Goal: Information Seeking & Learning: Learn about a topic

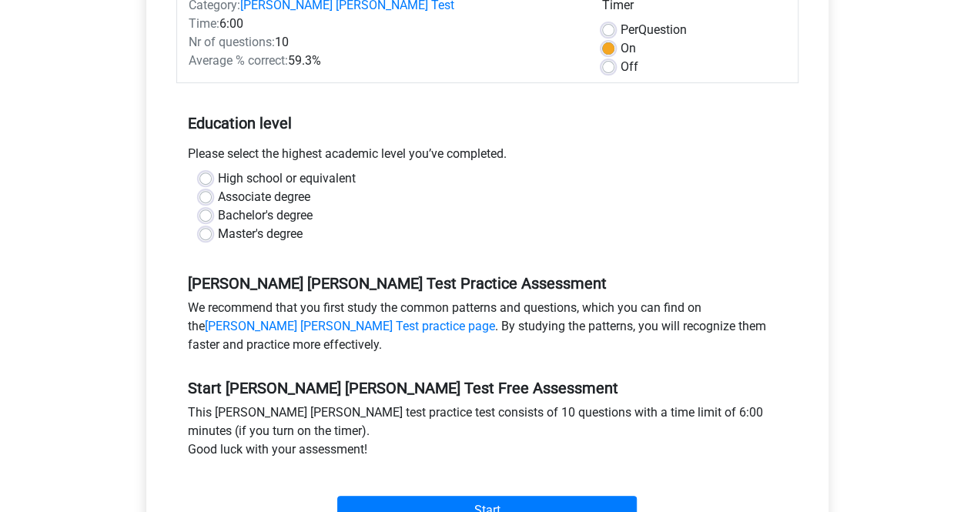
scroll to position [236, 0]
click at [218, 224] on label "Master's degree" at bounding box center [260, 233] width 85 height 18
click at [208, 224] on input "Master's degree" at bounding box center [205, 231] width 12 height 15
radio input "true"
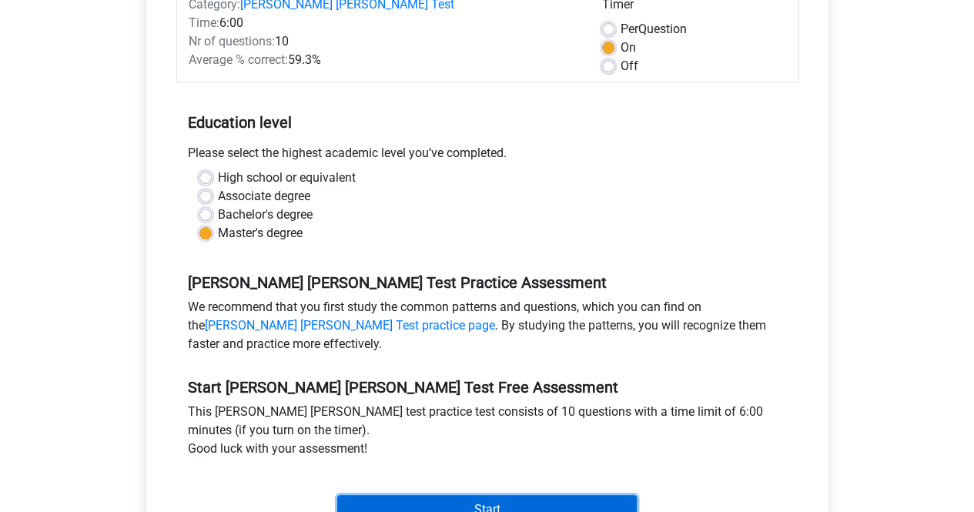
click at [525, 495] on input "Start" at bounding box center [487, 509] width 300 height 29
click at [485, 495] on input "Start" at bounding box center [487, 509] width 300 height 29
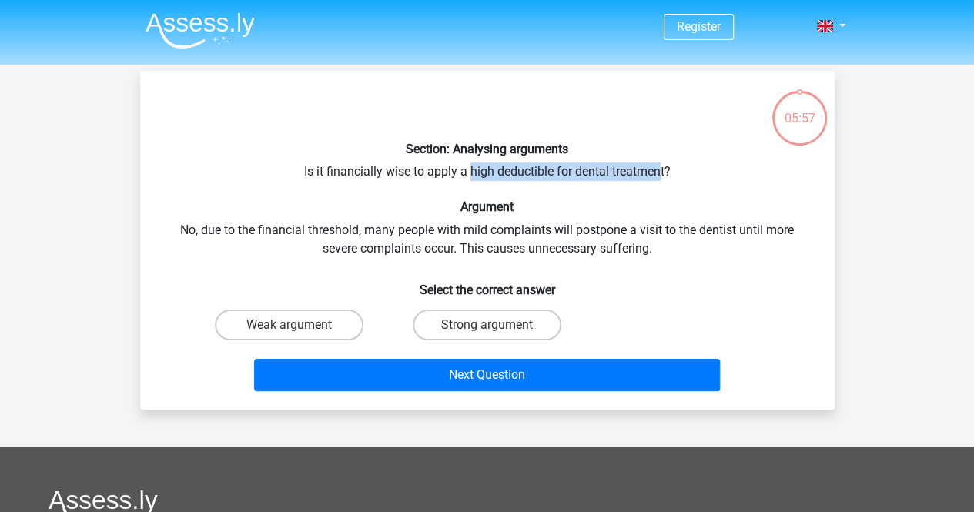
drag, startPoint x: 470, startPoint y: 162, endPoint x: 662, endPoint y: 173, distance: 192.9
click at [662, 173] on div "Section: Analysing arguments Is it financially wise to apply a high deductible …" at bounding box center [487, 240] width 682 height 314
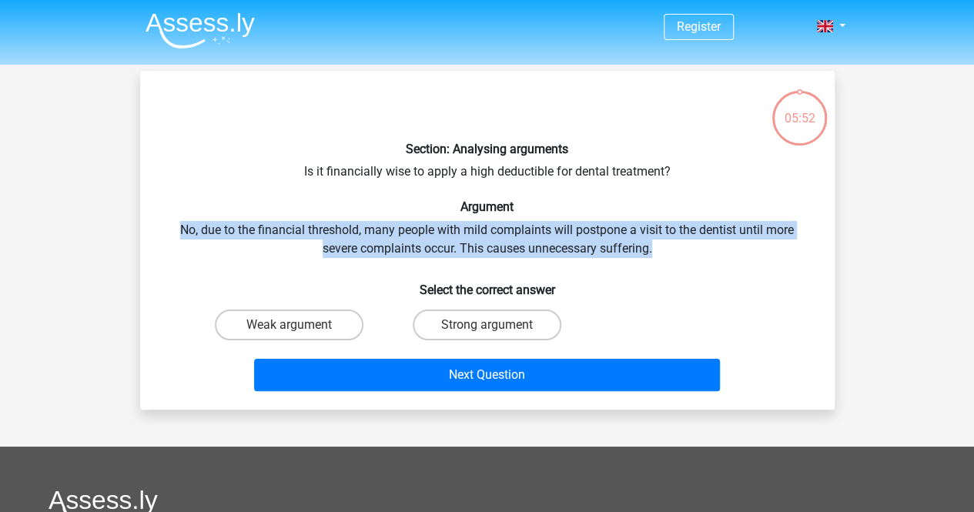
drag, startPoint x: 544, startPoint y: 211, endPoint x: 700, endPoint y: 246, distance: 160.3
click at [700, 246] on div "Section: Analysing arguments Is it financially wise to apply a high deductible …" at bounding box center [487, 240] width 682 height 314
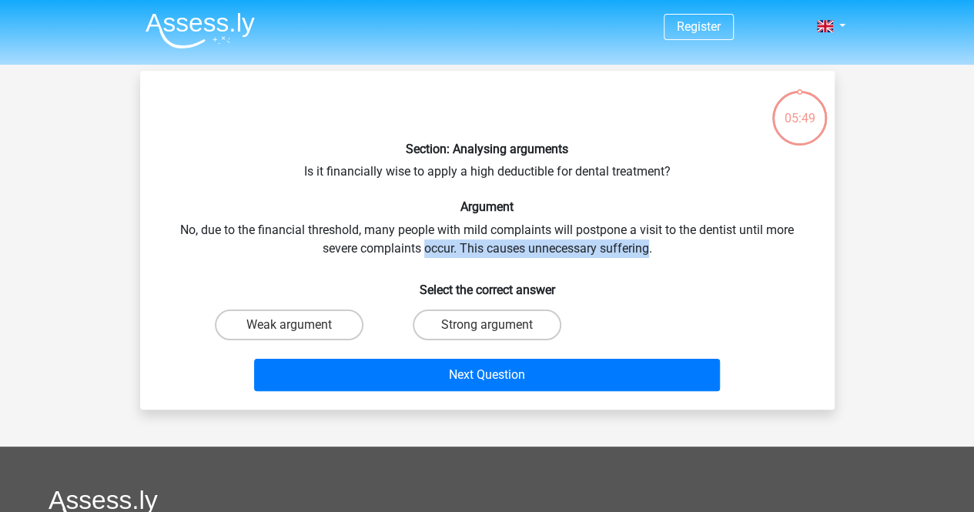
drag, startPoint x: 647, startPoint y: 253, endPoint x: 402, endPoint y: 253, distance: 244.9
click at [402, 253] on div "Section: Analysing arguments Is it financially wise to apply a high deductible …" at bounding box center [487, 240] width 682 height 314
click at [306, 334] on label "Weak argument" at bounding box center [289, 325] width 149 height 31
click at [299, 334] on input "Weak argument" at bounding box center [294, 330] width 10 height 10
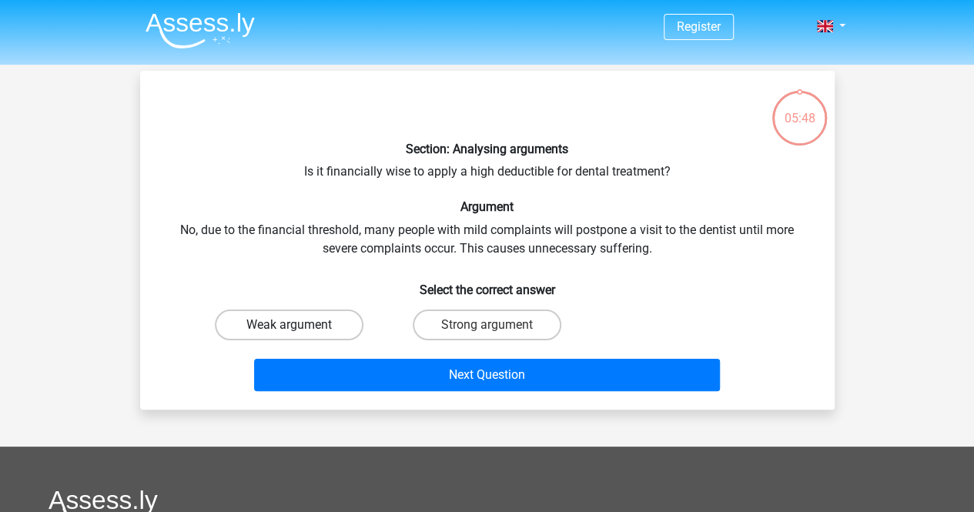
radio input "true"
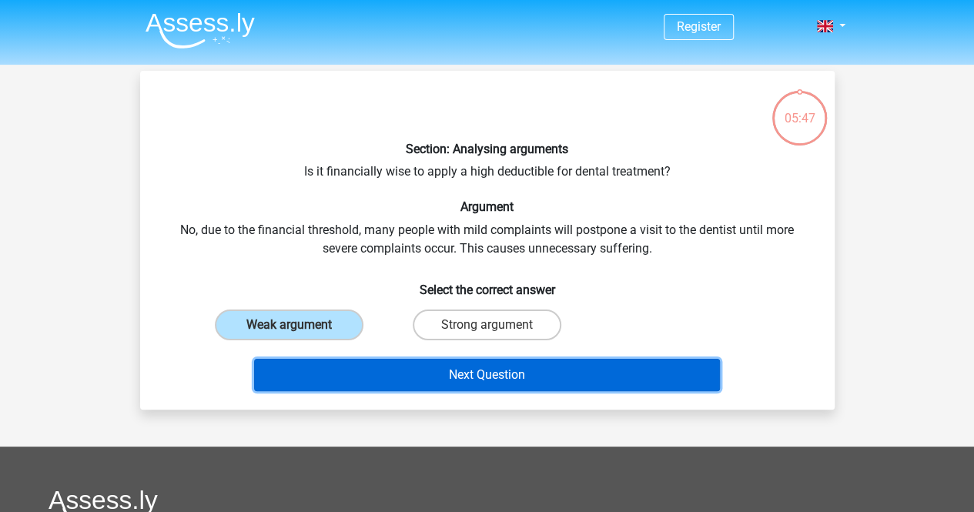
click at [411, 388] on button "Next Question" at bounding box center [487, 375] width 466 height 32
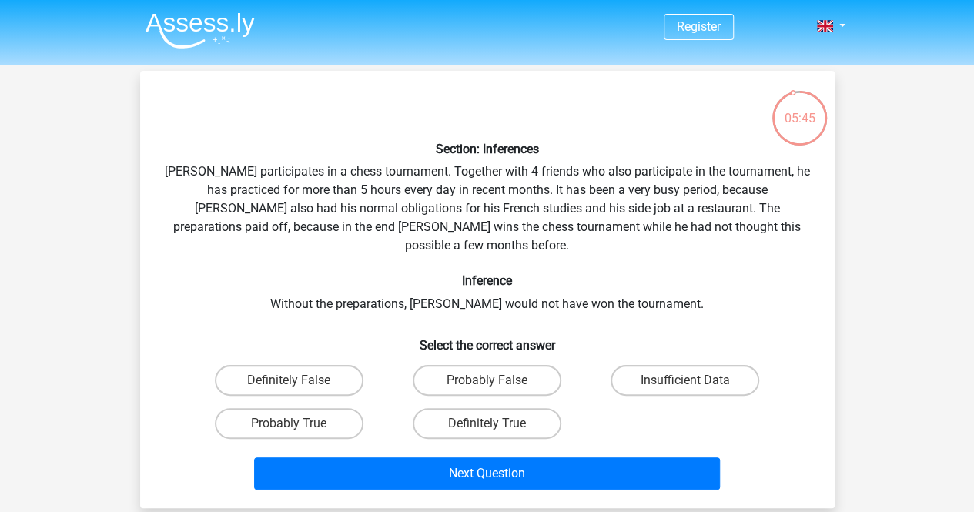
scroll to position [1, 0]
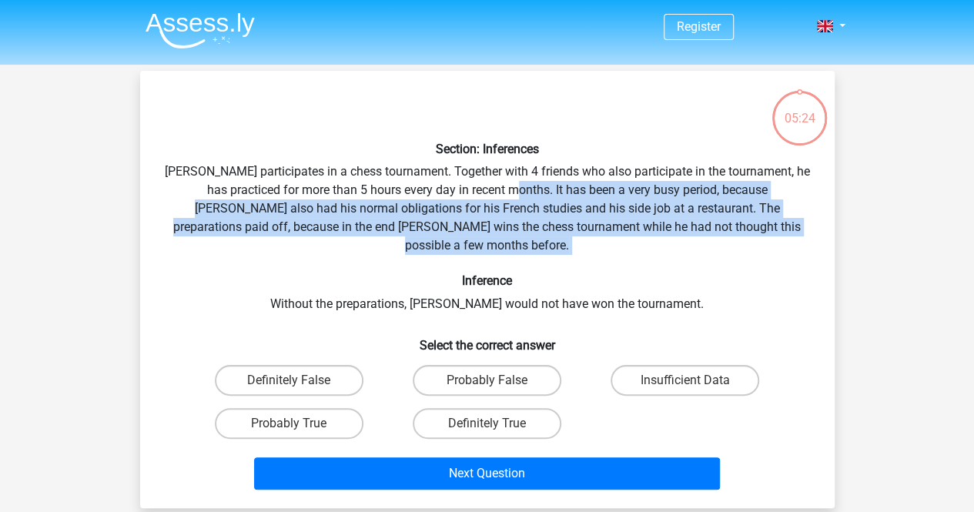
drag, startPoint x: 505, startPoint y: 185, endPoint x: 688, endPoint y: 240, distance: 190.8
click at [688, 240] on div "Section: Inferences Pablo participates in a chess tournament. Together with 4 f…" at bounding box center [487, 289] width 682 height 413
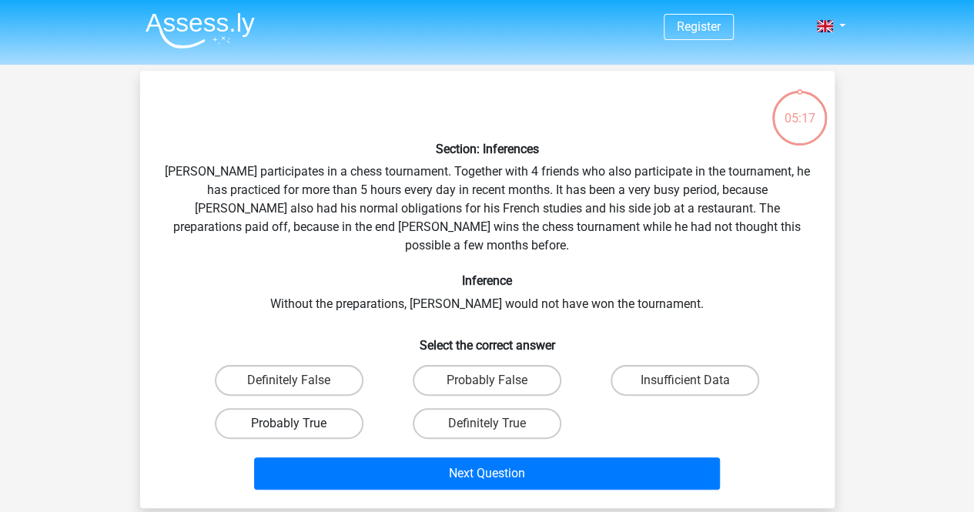
click at [324, 408] on label "Probably True" at bounding box center [289, 423] width 149 height 31
click at [299, 424] on input "Probably True" at bounding box center [294, 429] width 10 height 10
radio input "true"
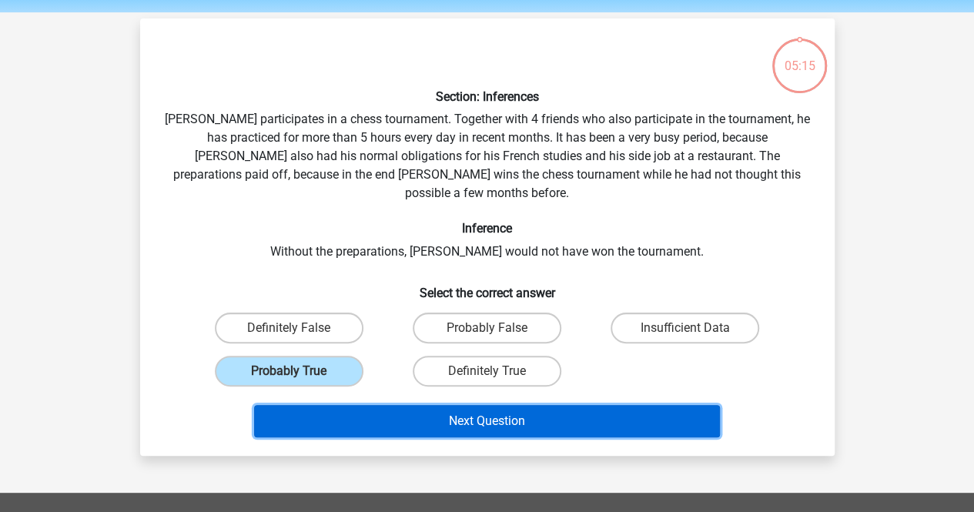
click at [534, 405] on button "Next Question" at bounding box center [487, 421] width 466 height 32
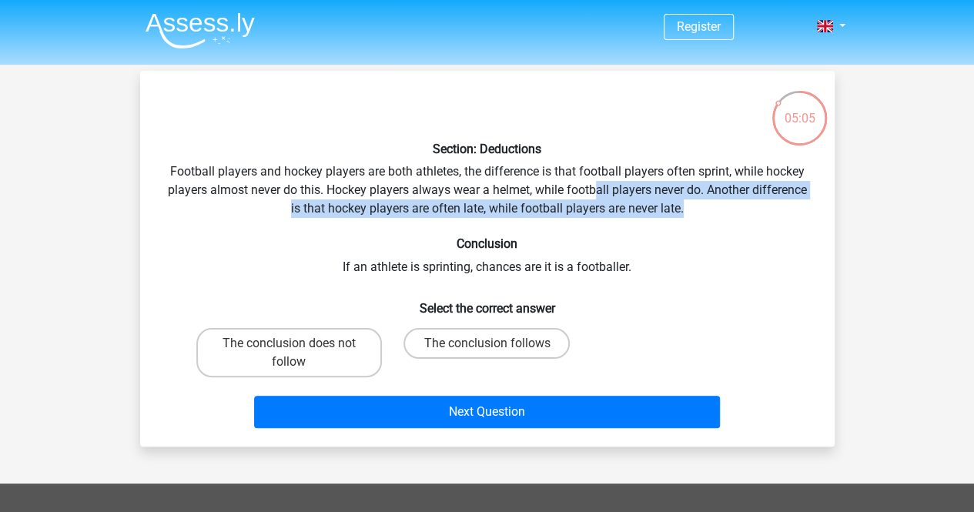
drag, startPoint x: 695, startPoint y: 209, endPoint x: 593, endPoint y: 184, distance: 104.6
click at [593, 184] on div "Section: Deductions Football players and hockey players are both athletes, the …" at bounding box center [487, 258] width 682 height 351
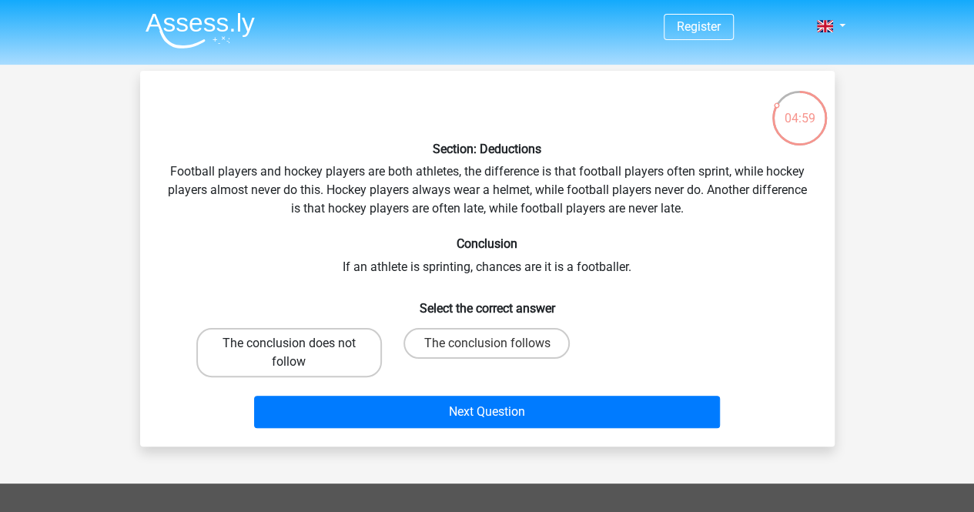
click at [341, 350] on label "The conclusion does not follow" at bounding box center [289, 352] width 186 height 49
click at [299, 350] on input "The conclusion does not follow" at bounding box center [294, 349] width 10 height 10
radio input "true"
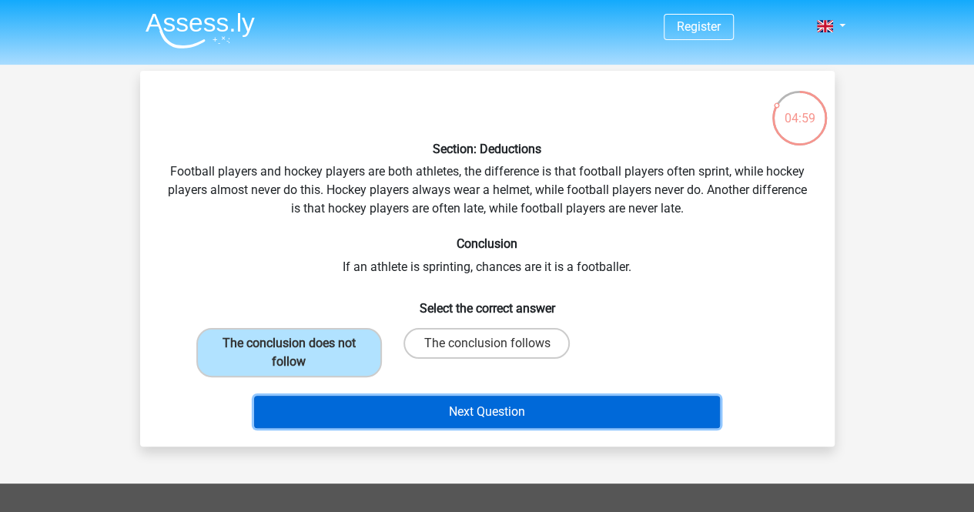
click at [379, 414] on button "Next Question" at bounding box center [487, 412] width 466 height 32
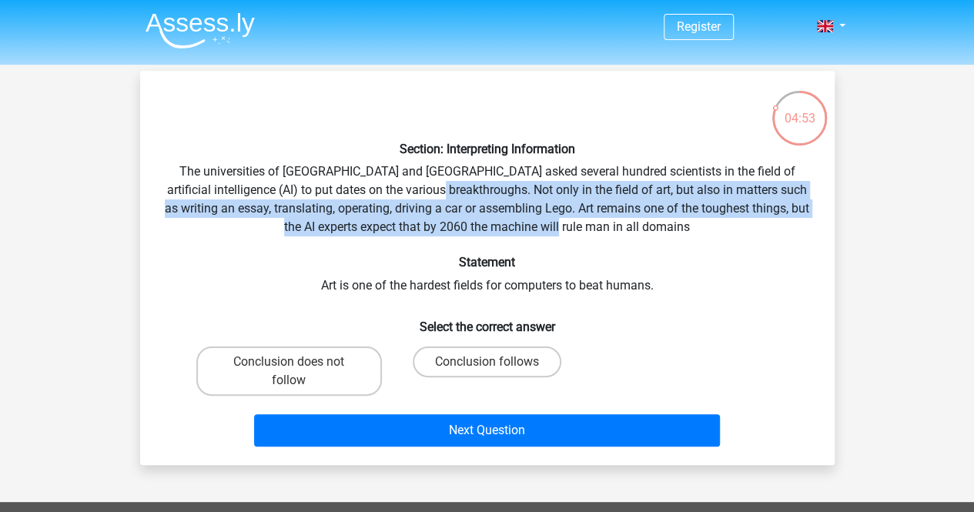
drag, startPoint x: 656, startPoint y: 220, endPoint x: 441, endPoint y: 193, distance: 217.3
click at [441, 193] on div "Section: Interpreting Information The universities of Oxford and Yale asked sev…" at bounding box center [487, 268] width 682 height 370
drag, startPoint x: 410, startPoint y: 193, endPoint x: 683, endPoint y: 220, distance: 274.8
click at [683, 220] on div "Section: Interpreting Information The universities of Oxford and Yale asked sev…" at bounding box center [487, 268] width 682 height 370
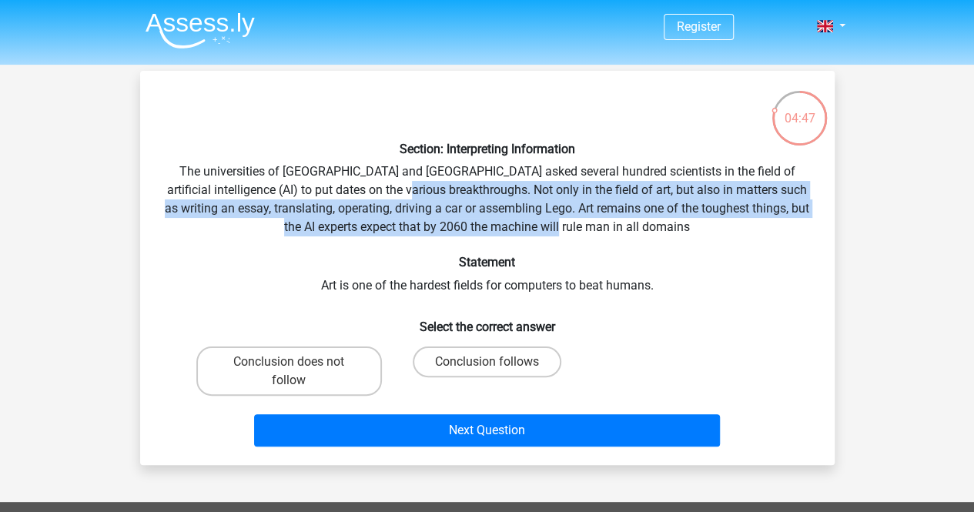
click at [683, 220] on div "Section: Interpreting Information The universities of Oxford and Yale asked sev…" at bounding box center [487, 268] width 682 height 370
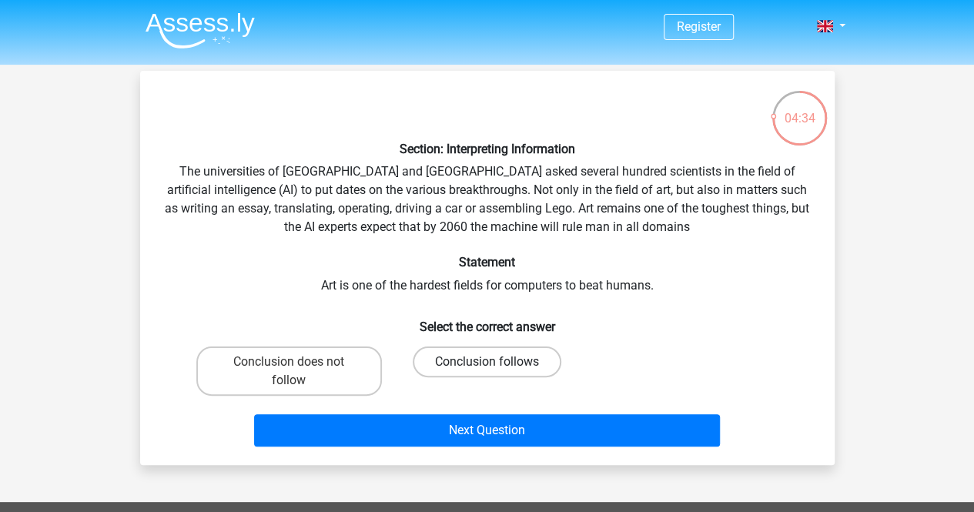
click at [518, 358] on label "Conclusion follows" at bounding box center [487, 362] width 149 height 31
click at [497, 362] on input "Conclusion follows" at bounding box center [492, 367] width 10 height 10
radio input "true"
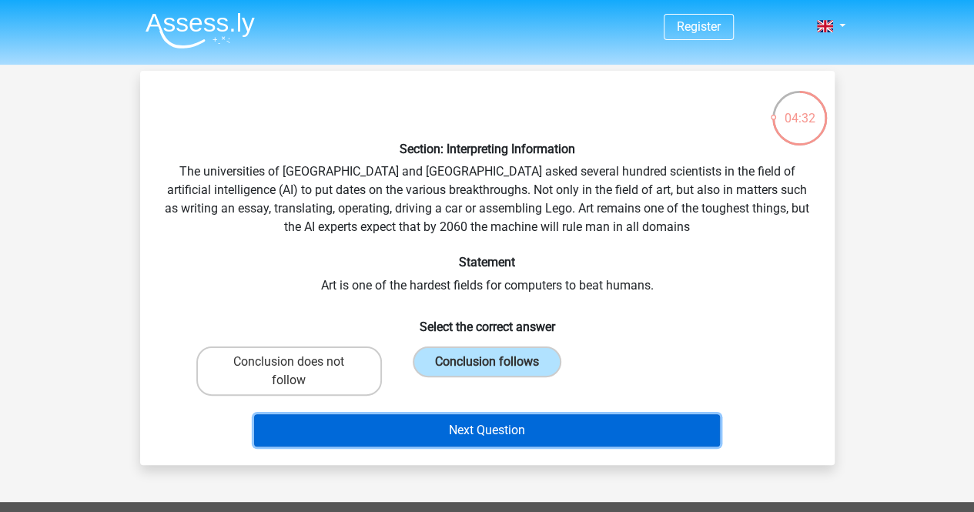
click at [511, 427] on button "Next Question" at bounding box center [487, 430] width 466 height 32
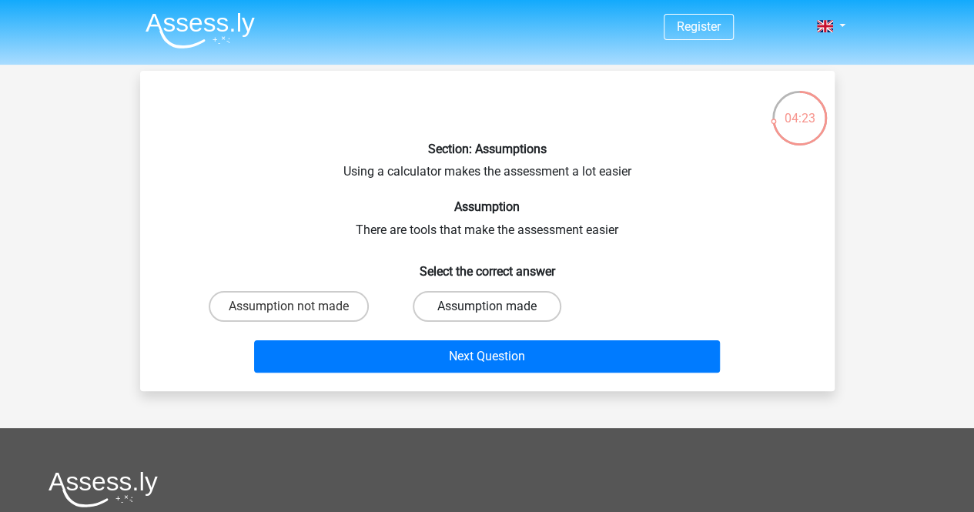
click at [530, 310] on label "Assumption made" at bounding box center [487, 306] width 149 height 31
click at [497, 310] on input "Assumption made" at bounding box center [492, 312] width 10 height 10
radio input "true"
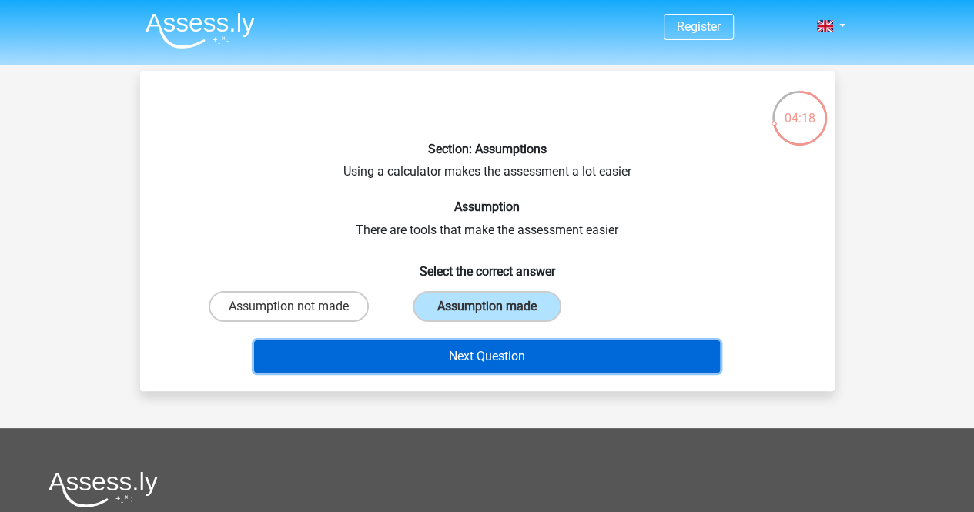
click at [524, 346] on button "Next Question" at bounding box center [487, 356] width 466 height 32
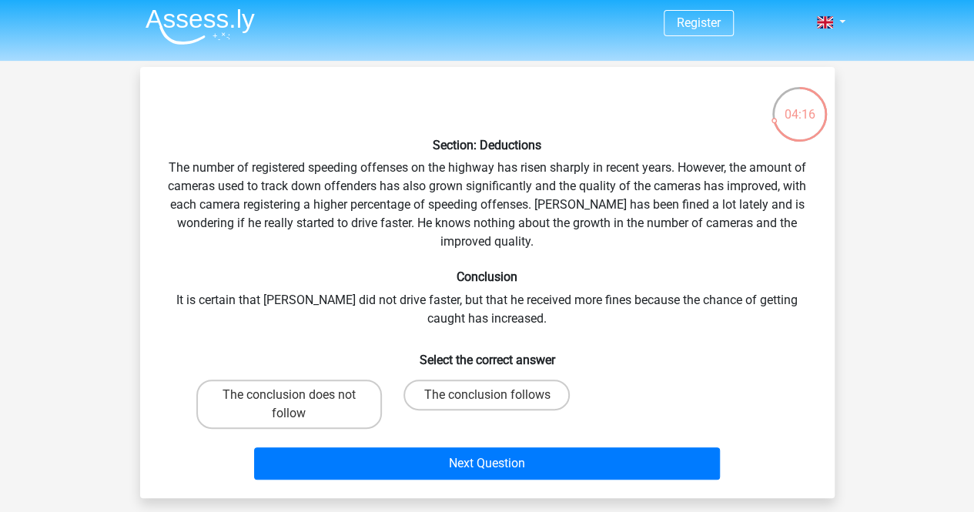
scroll to position [5, 0]
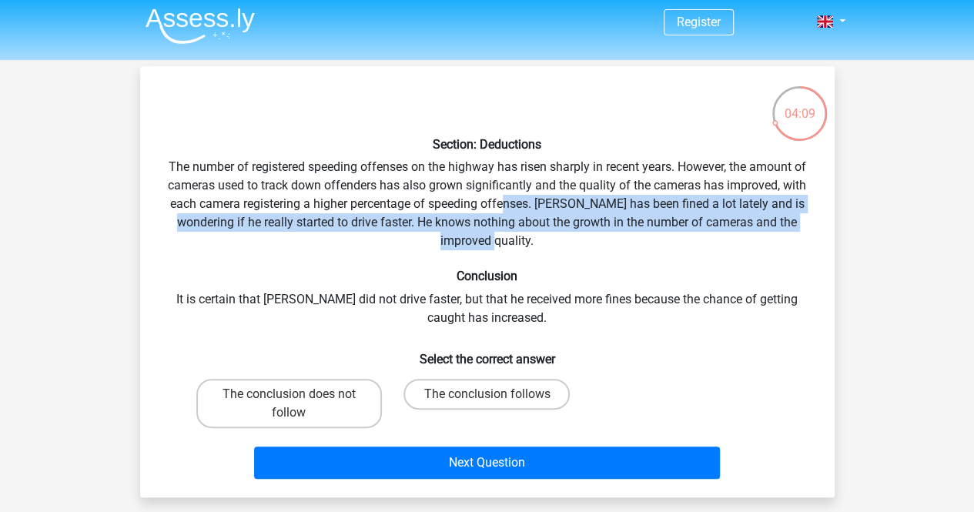
drag, startPoint x: 568, startPoint y: 249, endPoint x: 501, endPoint y: 190, distance: 89.0
click at [501, 190] on div "Section: Deductions The number of registered speeding offenses on the highway h…" at bounding box center [487, 282] width 682 height 407
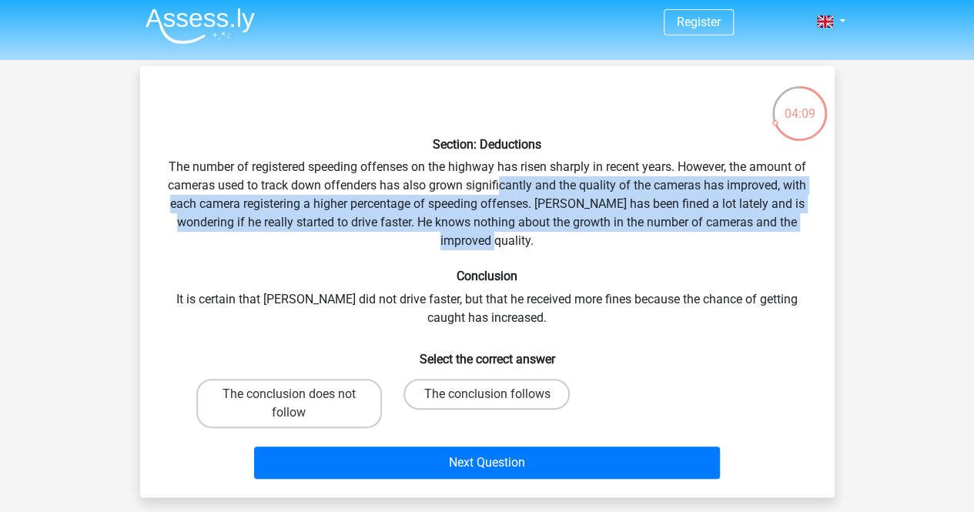
click at [501, 190] on div "Section: Deductions The number of registered speeding offenses on the highway h…" at bounding box center [487, 282] width 682 height 407
drag, startPoint x: 501, startPoint y: 190, endPoint x: 538, endPoint y: 247, distance: 67.9
click at [538, 247] on div "Section: Deductions The number of registered speeding offenses on the highway h…" at bounding box center [487, 282] width 682 height 407
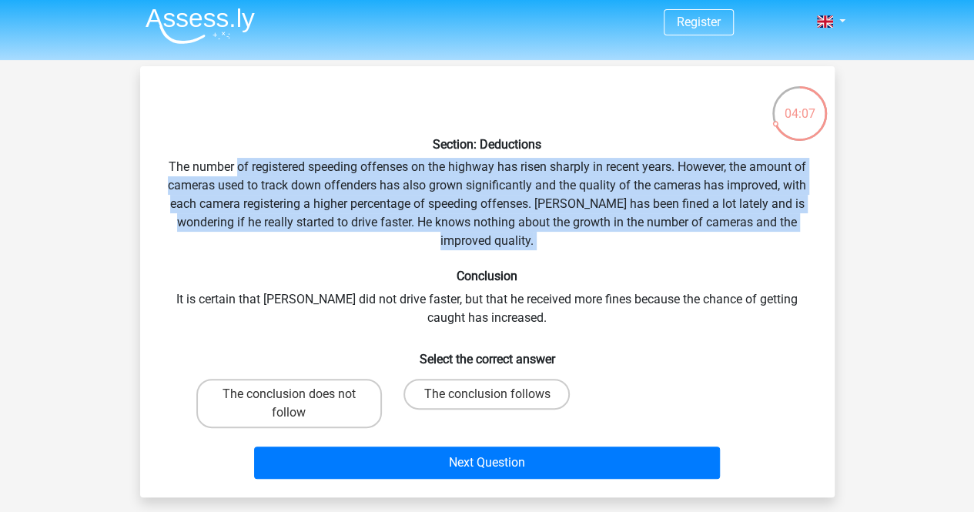
drag, startPoint x: 538, startPoint y: 247, endPoint x: 243, endPoint y: 163, distance: 307.7
click at [243, 163] on div "Section: Deductions The number of registered speeding offenses on the highway h…" at bounding box center [487, 282] width 682 height 407
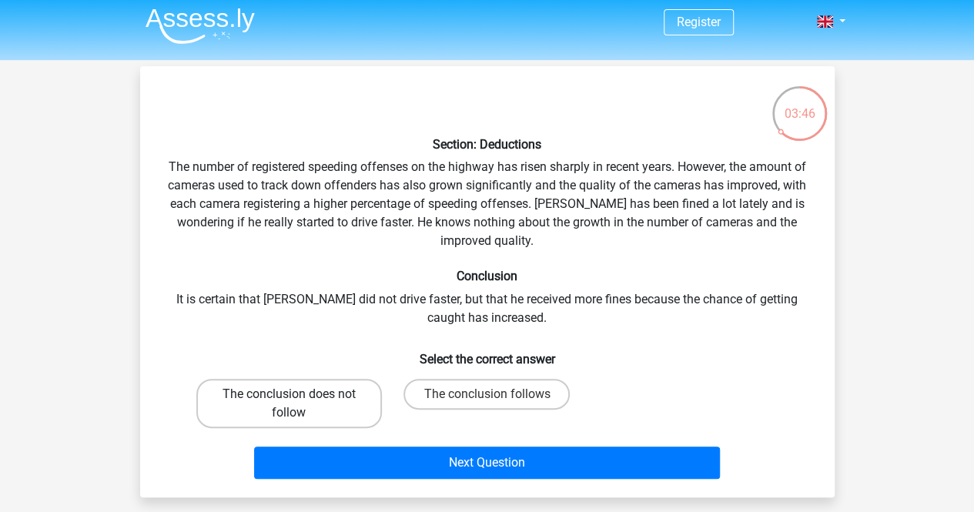
click at [314, 398] on label "The conclusion does not follow" at bounding box center [289, 403] width 186 height 49
click at [299, 398] on input "The conclusion does not follow" at bounding box center [294, 399] width 10 height 10
radio input "true"
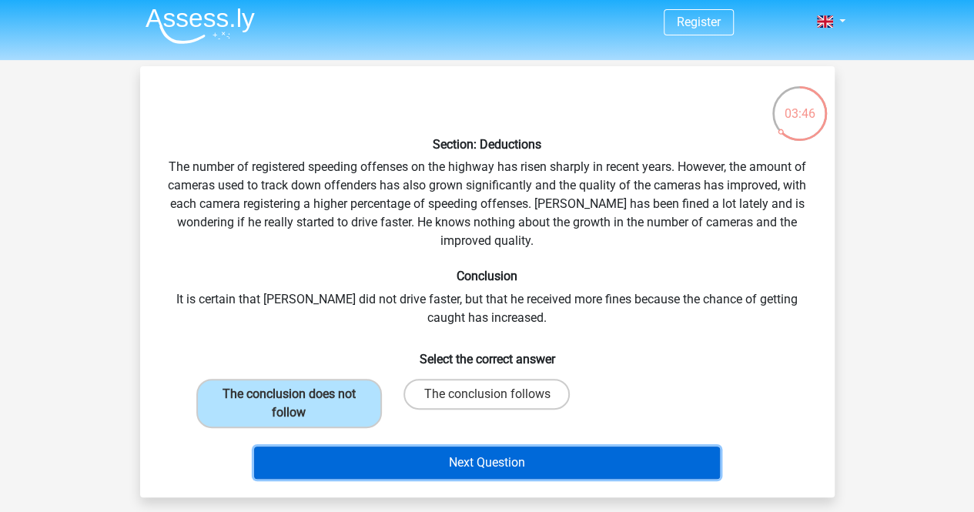
click at [384, 449] on button "Next Question" at bounding box center [487, 463] width 466 height 32
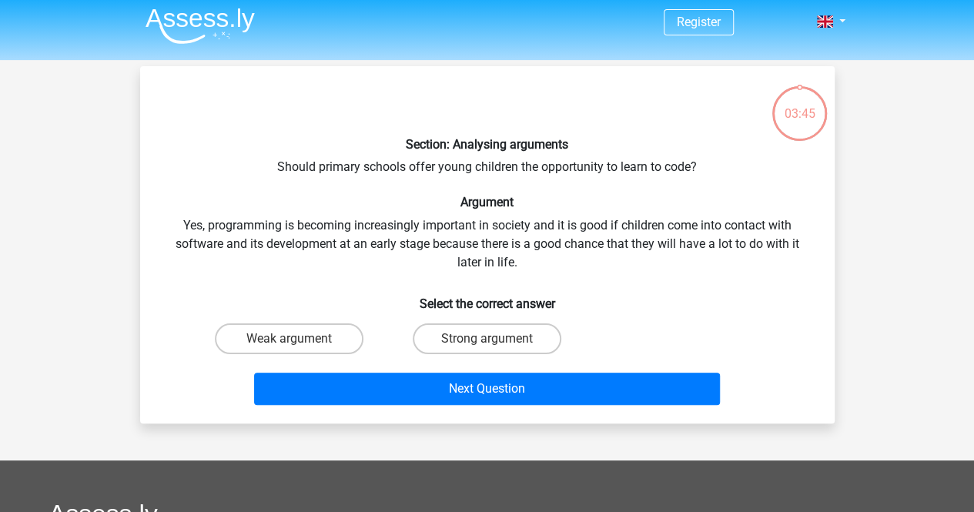
scroll to position [71, 0]
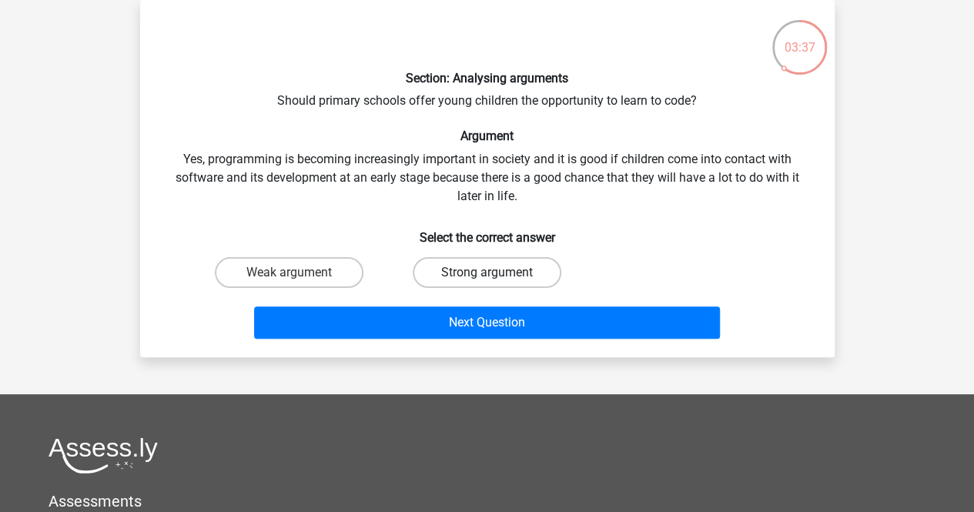
click at [488, 283] on label "Strong argument" at bounding box center [487, 272] width 149 height 31
click at [488, 283] on input "Strong argument" at bounding box center [492, 278] width 10 height 10
radio input "true"
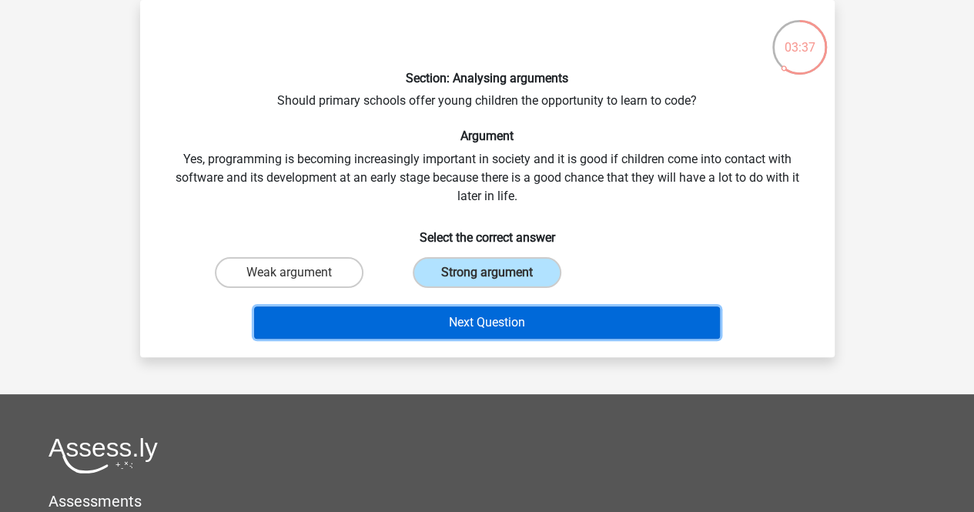
click at [496, 309] on button "Next Question" at bounding box center [487, 323] width 466 height 32
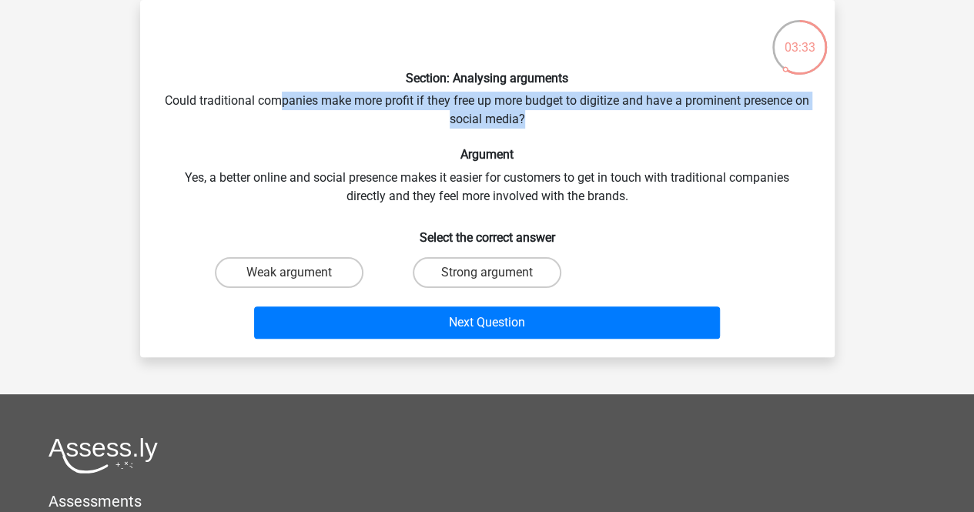
drag, startPoint x: 288, startPoint y: 97, endPoint x: 534, endPoint y: 122, distance: 247.0
click at [534, 122] on div "Section: Analysing arguments Could traditional companies make more profit if th…" at bounding box center [487, 178] width 682 height 333
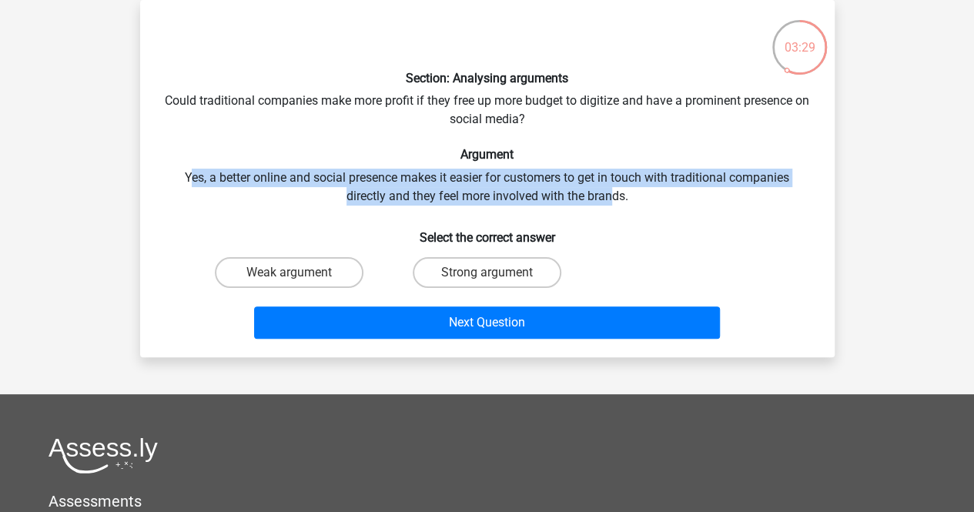
drag, startPoint x: 188, startPoint y: 169, endPoint x: 616, endPoint y: 199, distance: 429.3
click at [616, 199] on div "Section: Analysing arguments Could traditional companies make more profit if th…" at bounding box center [487, 178] width 682 height 333
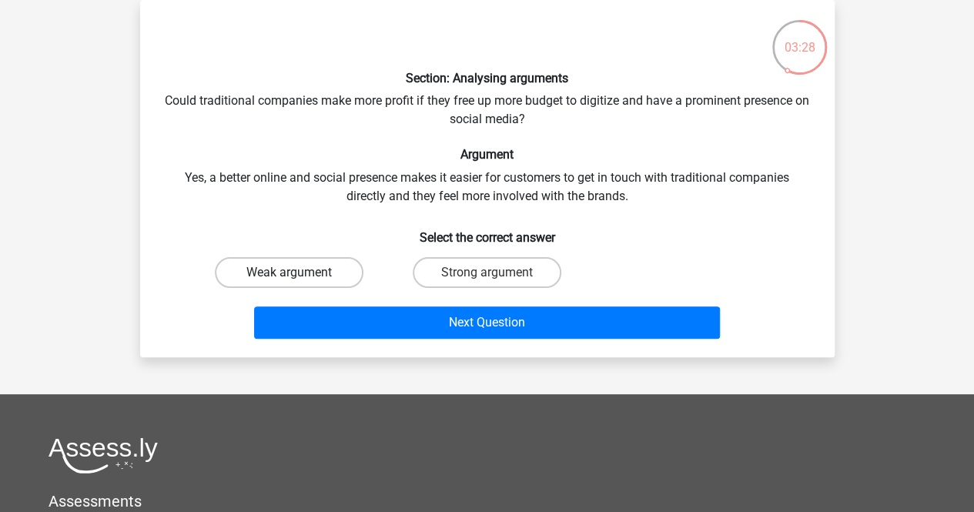
click at [345, 269] on label "Weak argument" at bounding box center [289, 272] width 149 height 31
click at [299, 273] on input "Weak argument" at bounding box center [294, 278] width 10 height 10
radio input "true"
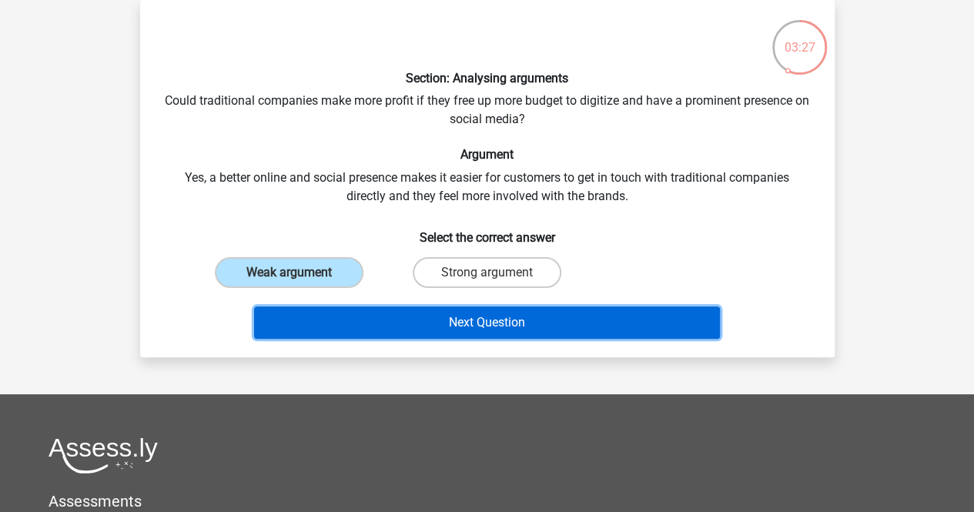
click at [409, 319] on button "Next Question" at bounding box center [487, 323] width 466 height 32
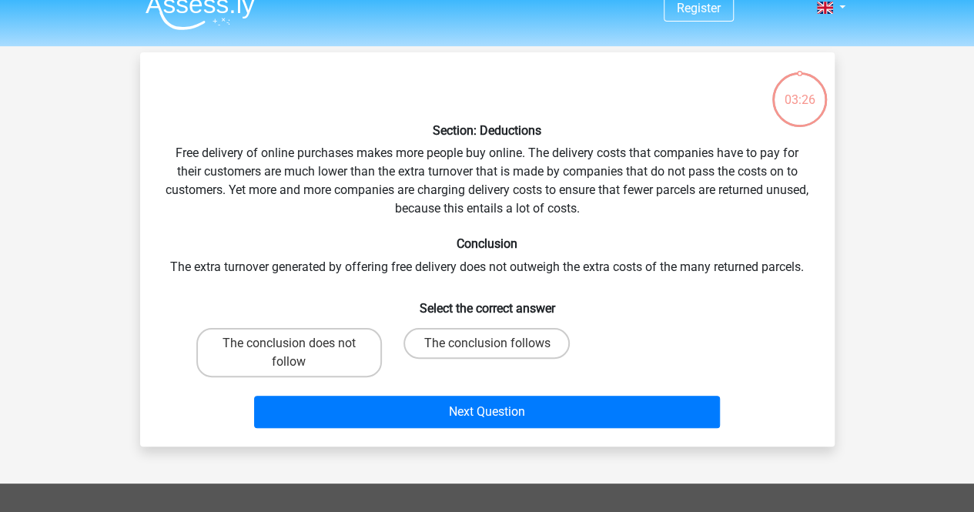
scroll to position [0, 0]
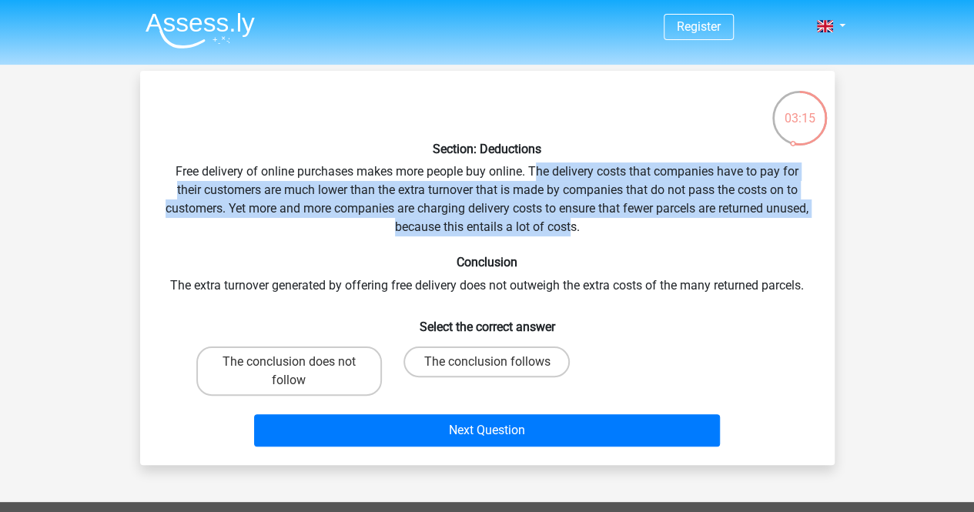
drag, startPoint x: 535, startPoint y: 170, endPoint x: 592, endPoint y: 236, distance: 87.4
click at [592, 236] on div "Section: Deductions Free delivery of online purchases makes more people buy onl…" at bounding box center [487, 268] width 682 height 370
drag, startPoint x: 592, startPoint y: 236, endPoint x: 537, endPoint y: 169, distance: 87.1
click at [537, 169] on div "Section: Deductions Free delivery of online purchases makes more people buy onl…" at bounding box center [487, 268] width 682 height 370
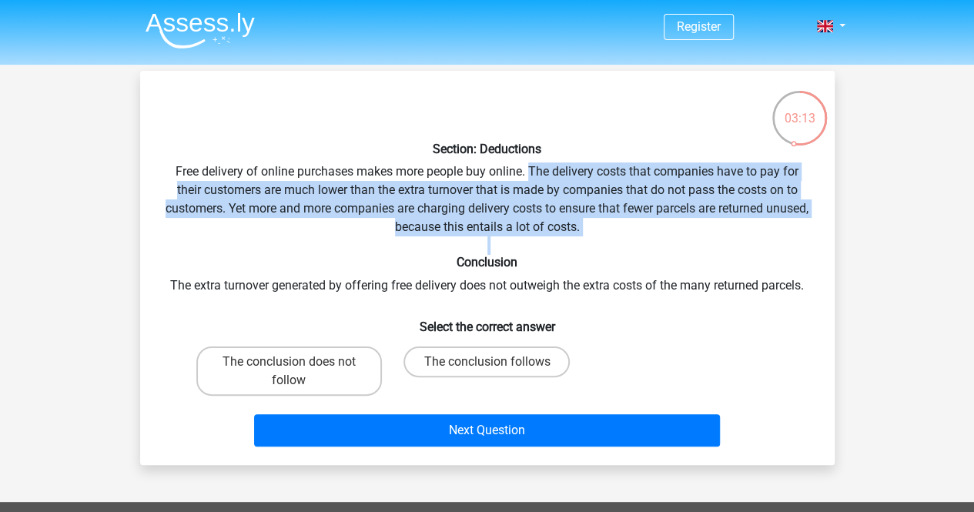
click at [537, 169] on div "Section: Deductions Free delivery of online purchases makes more people buy onl…" at bounding box center [487, 268] width 682 height 370
drag, startPoint x: 537, startPoint y: 169, endPoint x: 612, endPoint y: 234, distance: 99.3
click at [612, 234] on div "Section: Deductions Free delivery of online purchases makes more people buy onl…" at bounding box center [487, 268] width 682 height 370
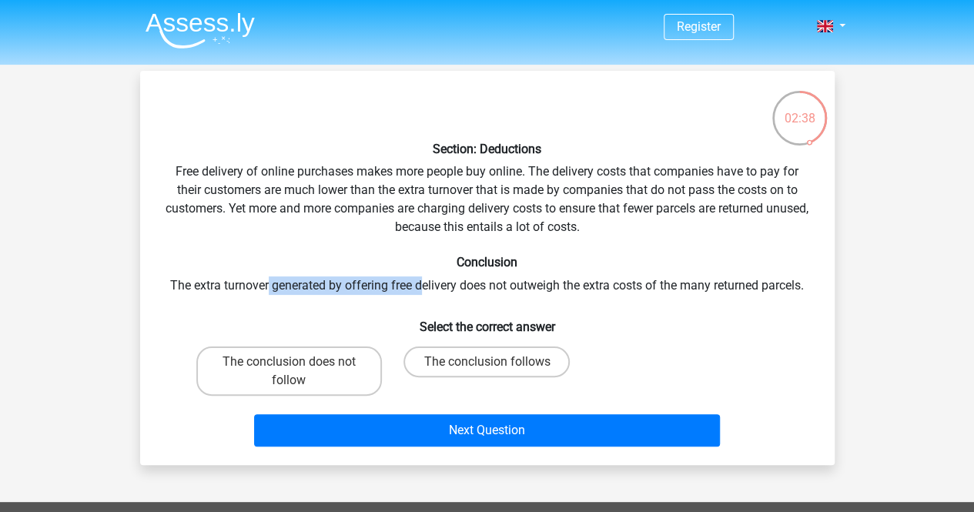
drag, startPoint x: 267, startPoint y: 271, endPoint x: 424, endPoint y: 284, distance: 157.7
click at [424, 284] on div "Section: Deductions Free delivery of online purchases makes more people buy onl…" at bounding box center [487, 268] width 682 height 370
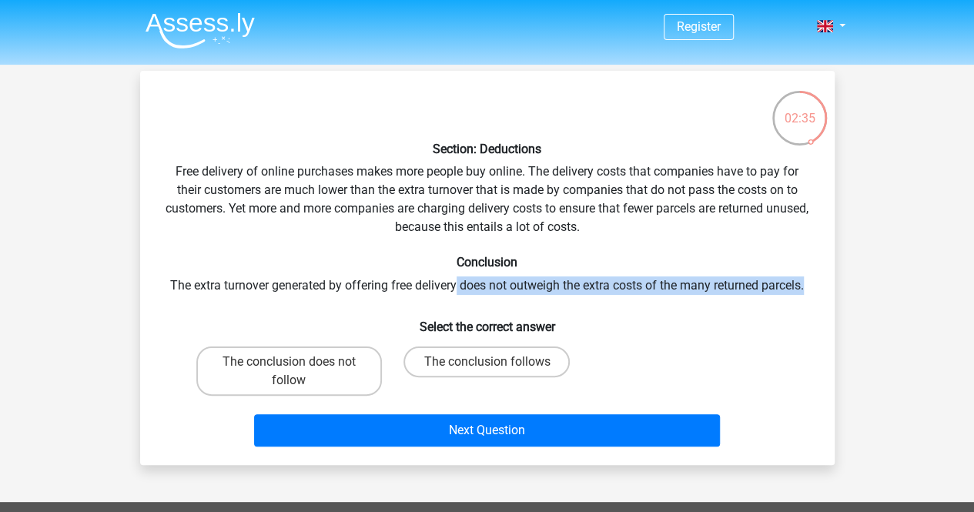
drag, startPoint x: 456, startPoint y: 288, endPoint x: 806, endPoint y: 275, distance: 349.9
click at [806, 275] on div "Section: Deductions Free delivery of online purchases makes more people buy onl…" at bounding box center [487, 268] width 682 height 370
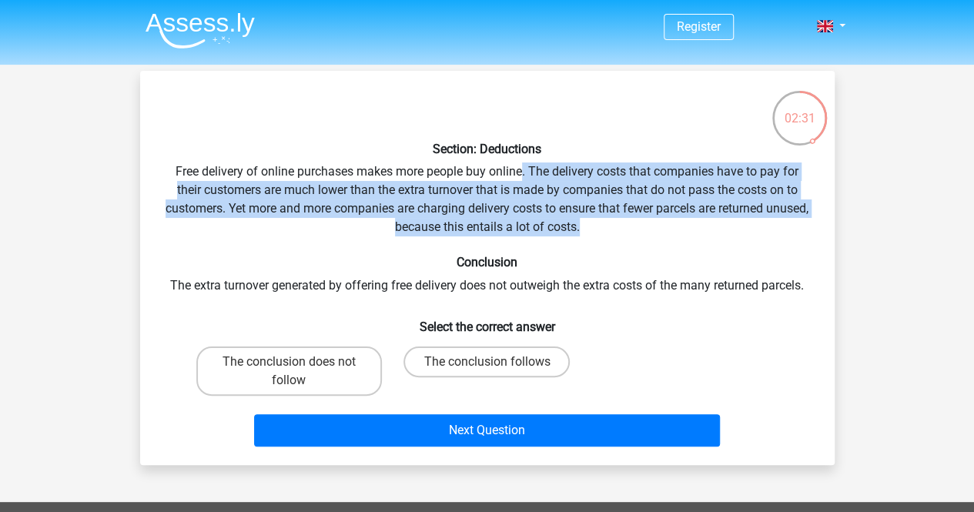
drag, startPoint x: 521, startPoint y: 170, endPoint x: 605, endPoint y: 226, distance: 100.6
click at [605, 226] on div "Section: Deductions Free delivery of online purchases makes more people buy onl…" at bounding box center [487, 268] width 682 height 370
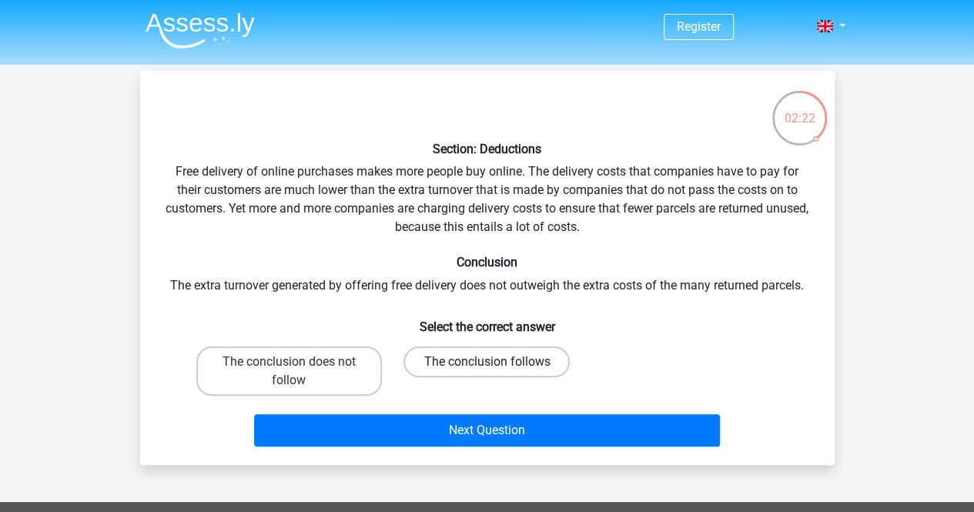
click at [519, 357] on label "The conclusion follows" at bounding box center [487, 362] width 166 height 31
click at [497, 362] on input "The conclusion follows" at bounding box center [492, 367] width 10 height 10
radio input "true"
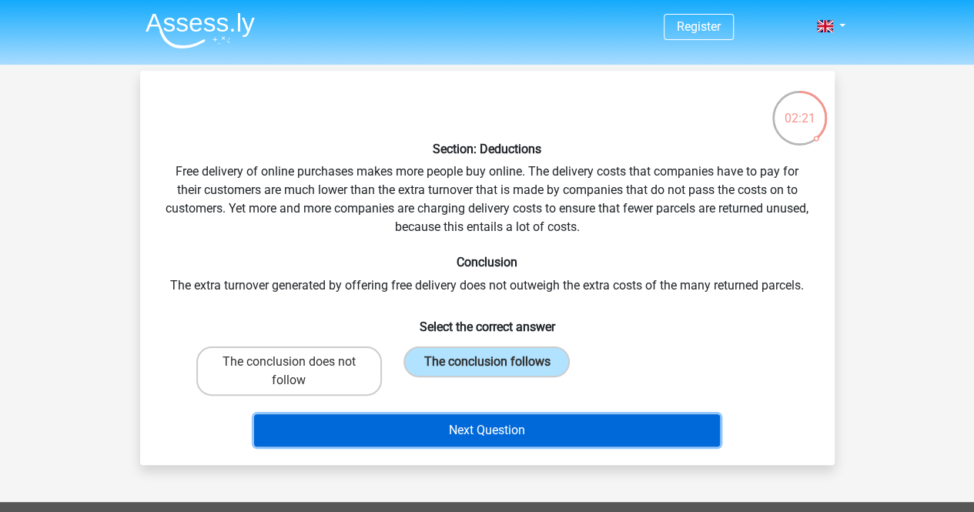
click at [538, 416] on button "Next Question" at bounding box center [487, 430] width 466 height 32
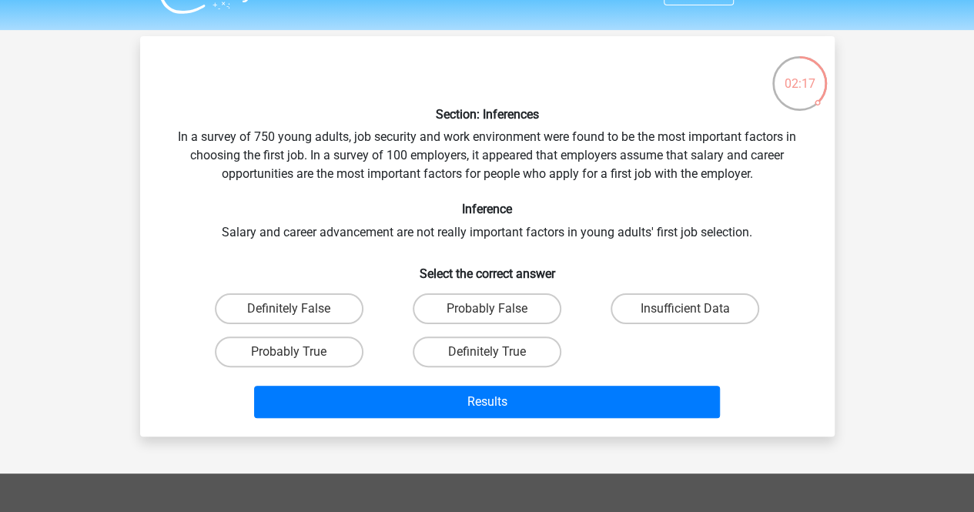
scroll to position [34, 0]
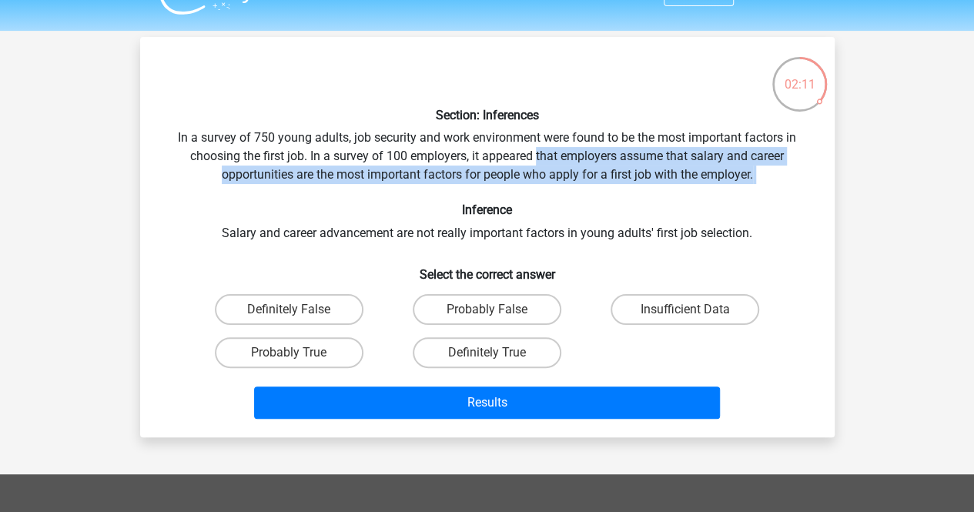
drag, startPoint x: 536, startPoint y: 163, endPoint x: 656, endPoint y: 193, distance: 123.9
click at [656, 193] on div "Section: Inferences In a survey of 750 young adults, job security and work envi…" at bounding box center [487, 237] width 682 height 376
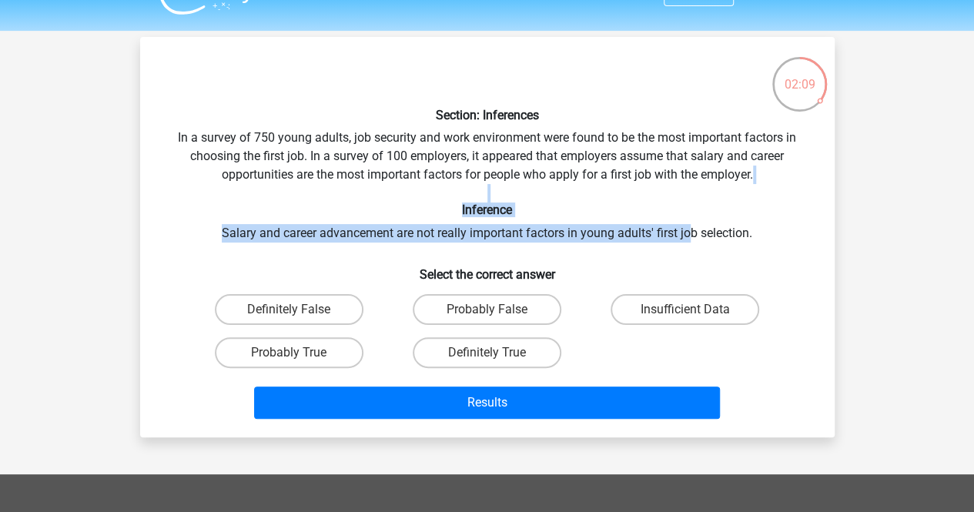
drag, startPoint x: 656, startPoint y: 193, endPoint x: 689, endPoint y: 241, distance: 57.7
click at [689, 241] on div "Section: Inferences In a survey of 750 young adults, job security and work envi…" at bounding box center [487, 237] width 682 height 376
drag, startPoint x: 764, startPoint y: 229, endPoint x: 634, endPoint y: 190, distance: 135.7
click at [634, 190] on div "Section: Inferences In a survey of 750 young adults, job security and work envi…" at bounding box center [487, 237] width 682 height 376
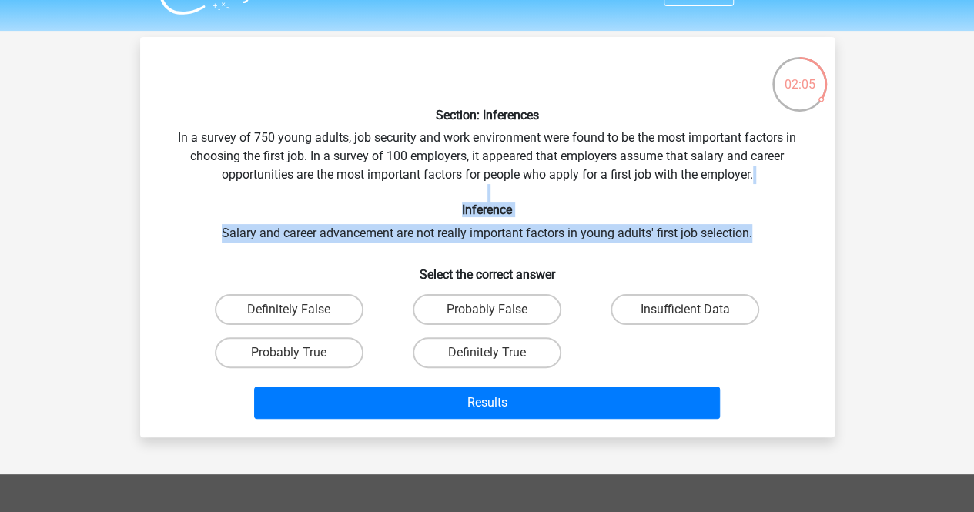
click at [634, 190] on div "Section: Inferences In a survey of 750 young adults, job security and work envi…" at bounding box center [487, 237] width 682 height 376
drag, startPoint x: 634, startPoint y: 190, endPoint x: 735, endPoint y: 244, distance: 114.4
click at [735, 244] on div "Section: Inferences In a survey of 750 young adults, job security and work envi…" at bounding box center [487, 237] width 682 height 376
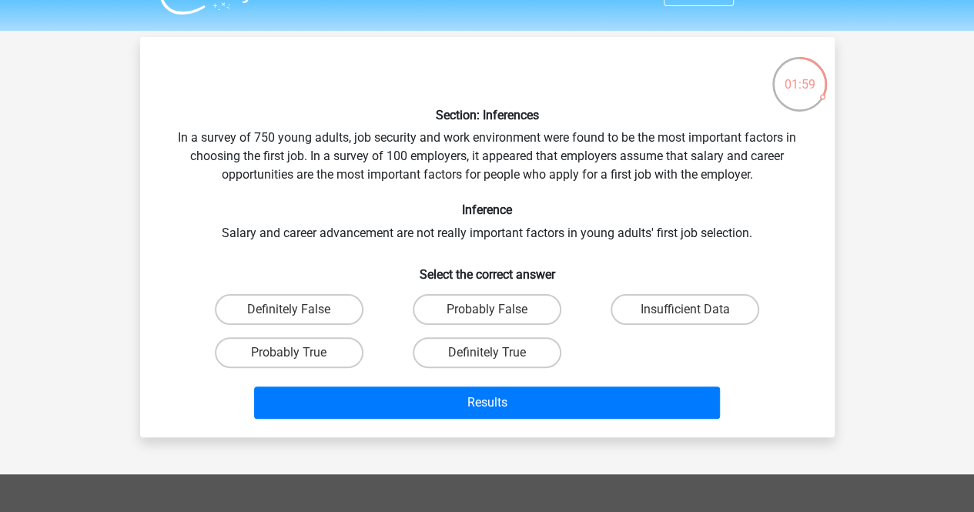
click at [558, 181] on div "Section: Inferences In a survey of 750 young adults, job security and work envi…" at bounding box center [487, 237] width 682 height 376
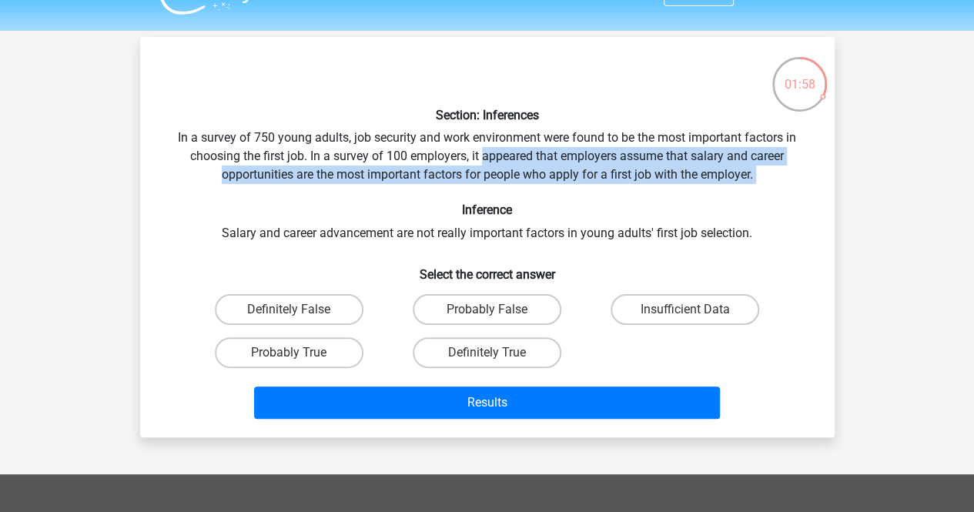
drag, startPoint x: 722, startPoint y: 189, endPoint x: 482, endPoint y: 155, distance: 242.8
click at [482, 155] on div "Section: Inferences In a survey of 750 young adults, job security and work envi…" at bounding box center [487, 237] width 682 height 376
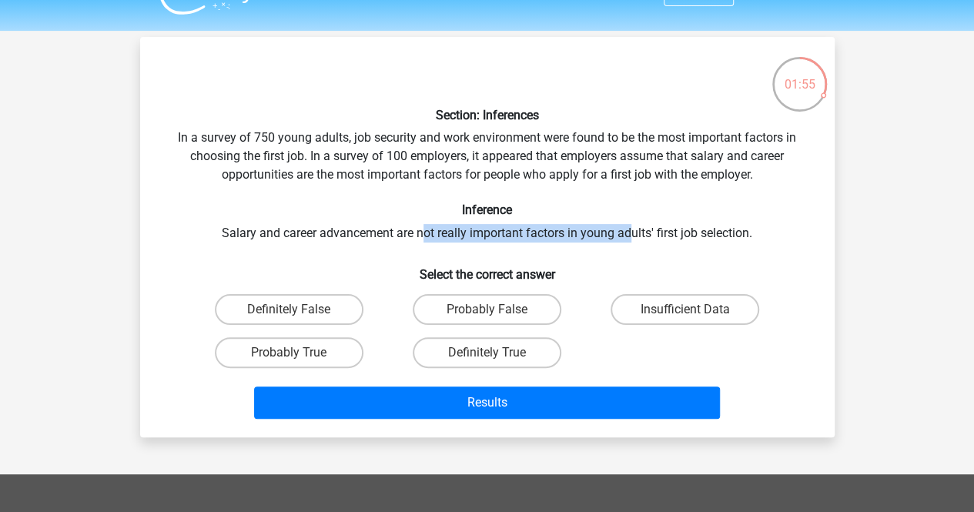
drag, startPoint x: 421, startPoint y: 225, endPoint x: 632, endPoint y: 232, distance: 211.2
click at [632, 232] on div "Section: Inferences In a survey of 750 young adults, job security and work envi…" at bounding box center [487, 237] width 682 height 376
click at [653, 307] on label "Insufficient Data" at bounding box center [685, 309] width 149 height 31
click at [686, 310] on input "Insufficient Data" at bounding box center [691, 315] width 10 height 10
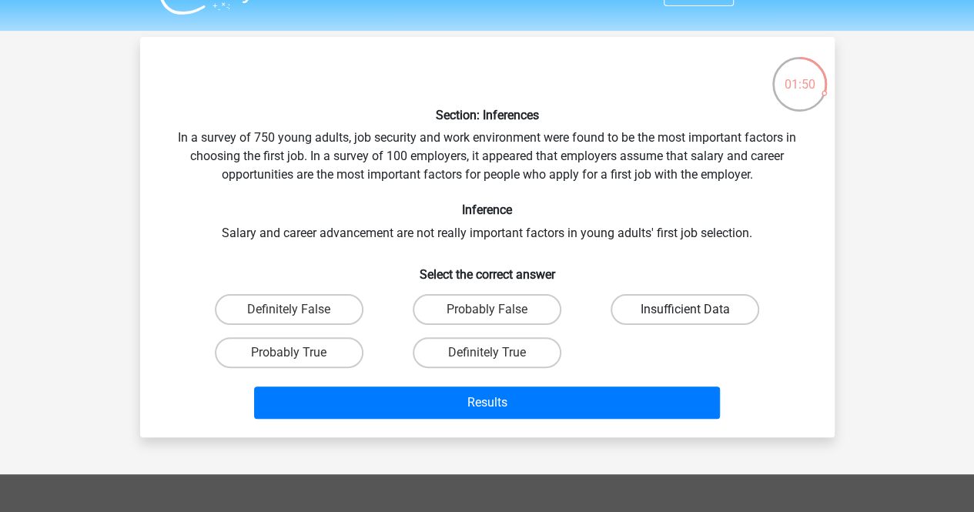
radio input "true"
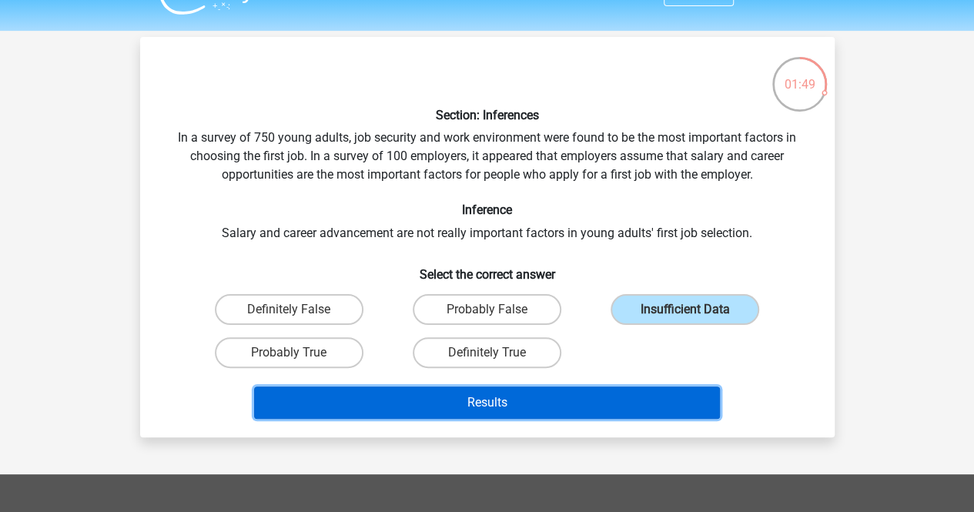
click at [551, 394] on button "Results" at bounding box center [487, 403] width 466 height 32
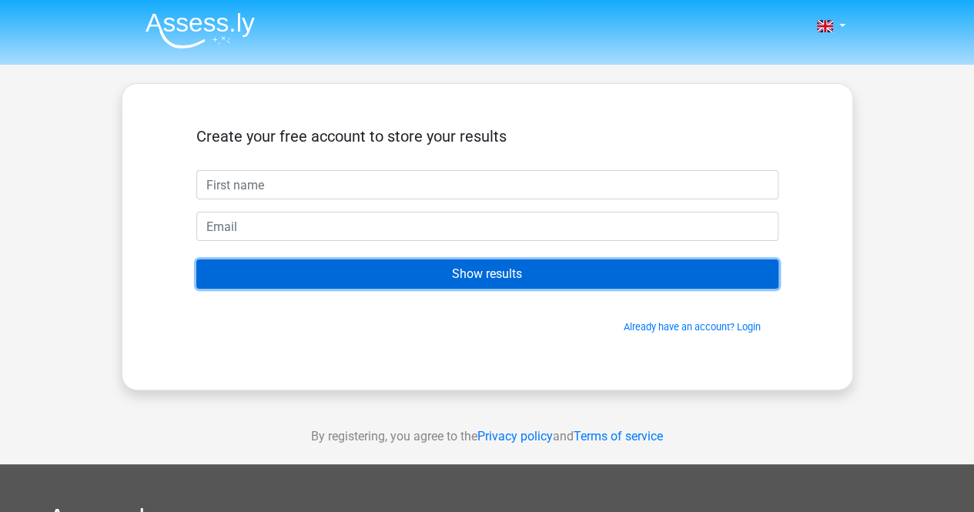
click at [575, 277] on input "Show results" at bounding box center [487, 274] width 582 height 29
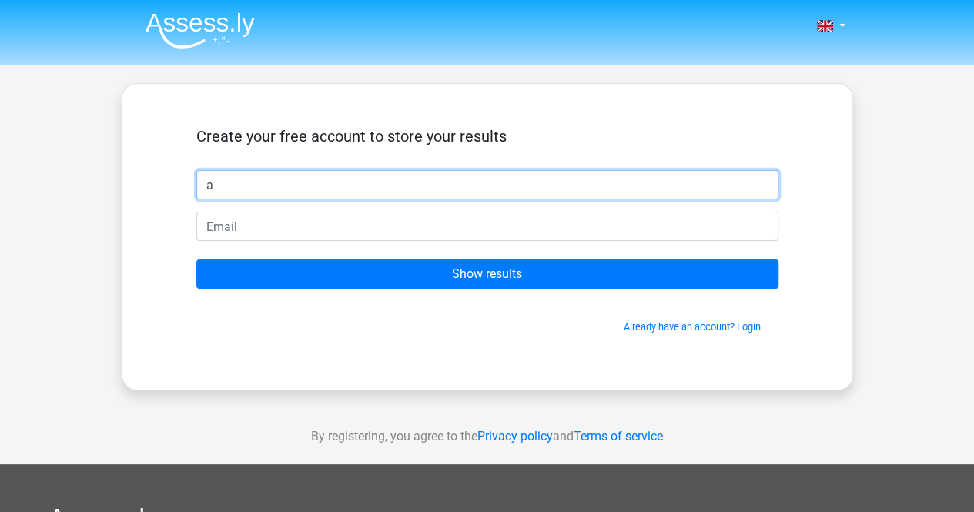
type input "Alex"
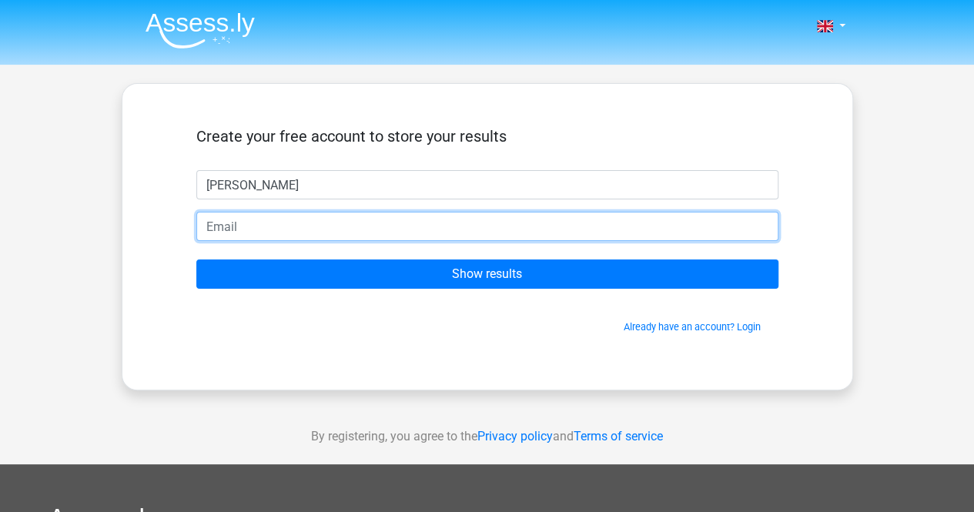
click at [355, 224] on input "email" at bounding box center [487, 226] width 582 height 29
type input "alexcourtnage@hotmail.co.uk"
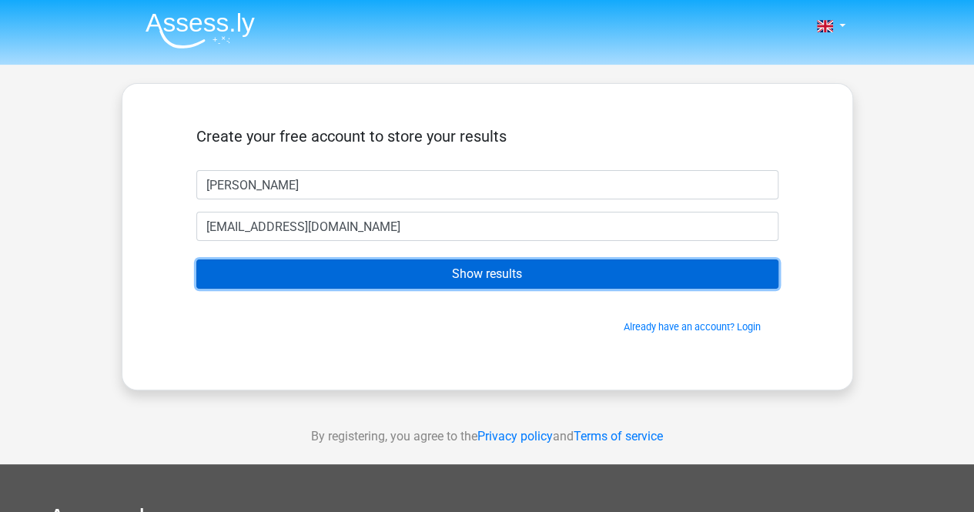
click at [354, 266] on input "Show results" at bounding box center [487, 274] width 582 height 29
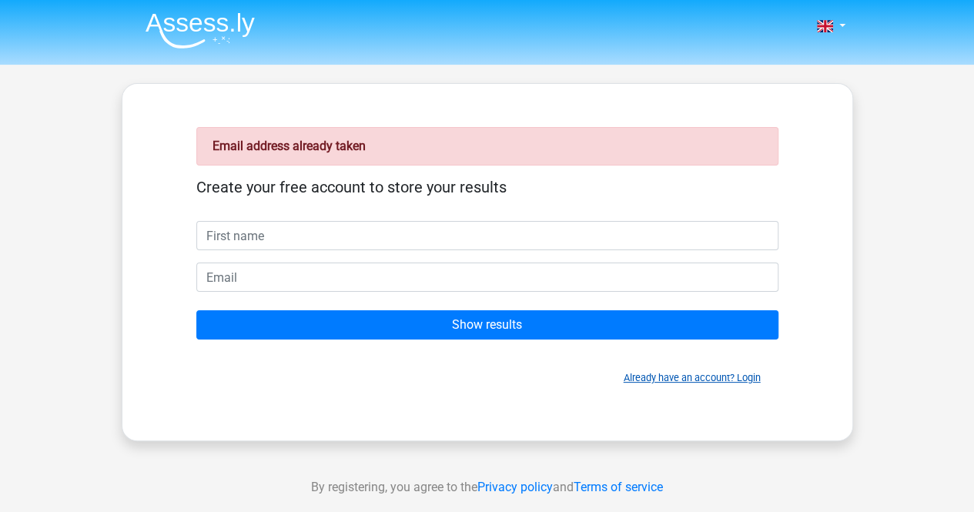
click at [735, 380] on link "Already have an account? Login" at bounding box center [692, 378] width 137 height 12
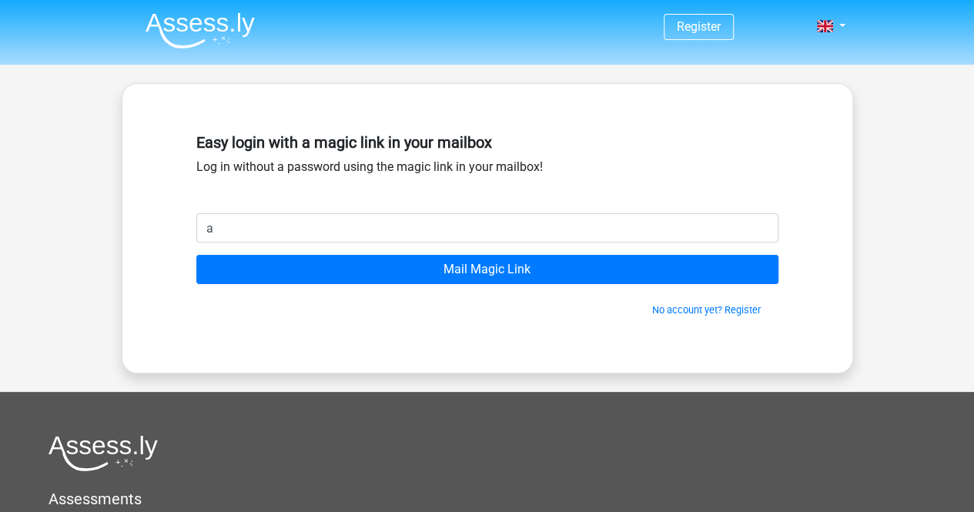
type input "[EMAIL_ADDRESS][DOMAIN_NAME]"
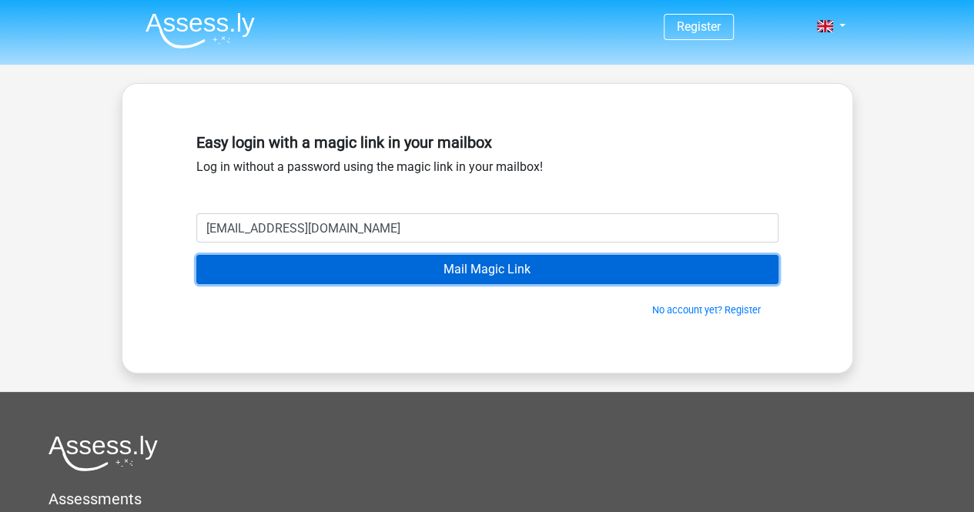
click at [447, 267] on input "Mail Magic Link" at bounding box center [487, 269] width 582 height 29
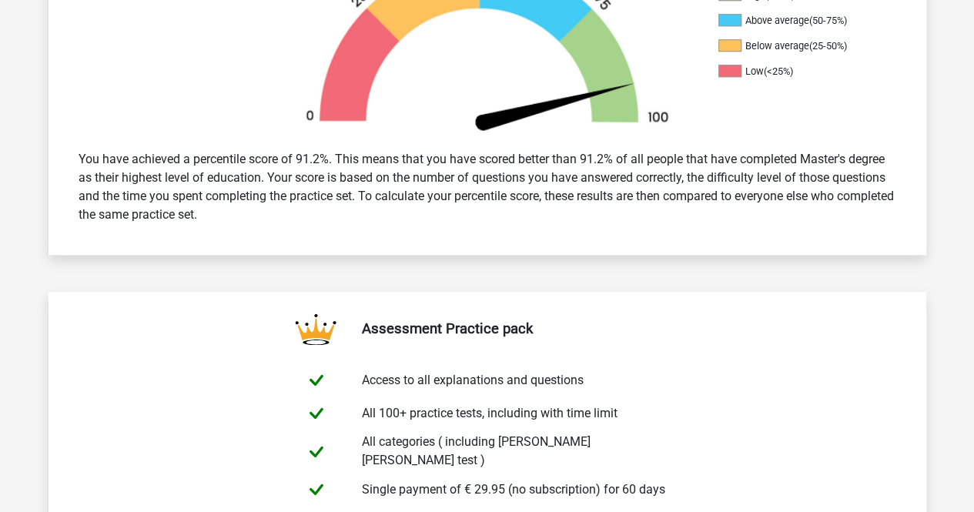
scroll to position [629, 0]
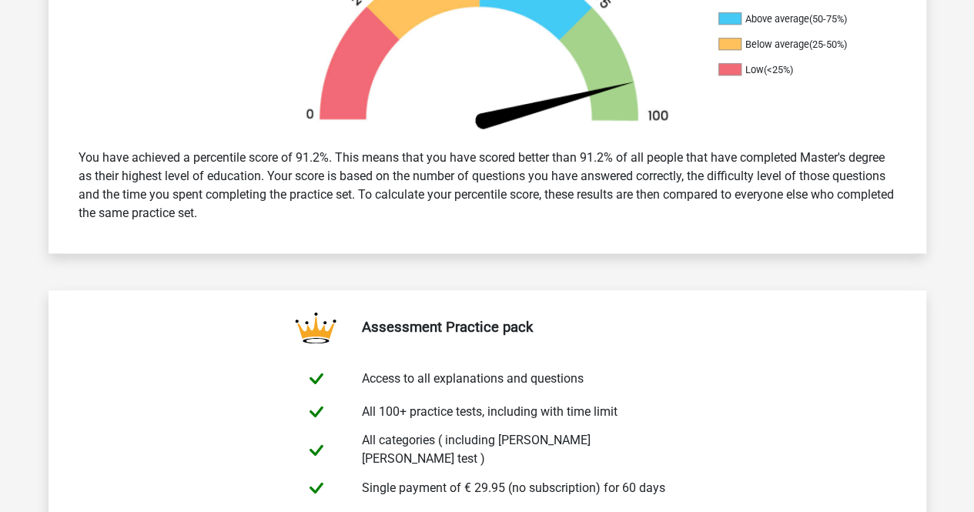
drag, startPoint x: 581, startPoint y: 148, endPoint x: 605, endPoint y: 217, distance: 73.3
click at [605, 217] on div "You have achieved a percentile score of 91.2%. This means that you have scored …" at bounding box center [487, 185] width 841 height 86
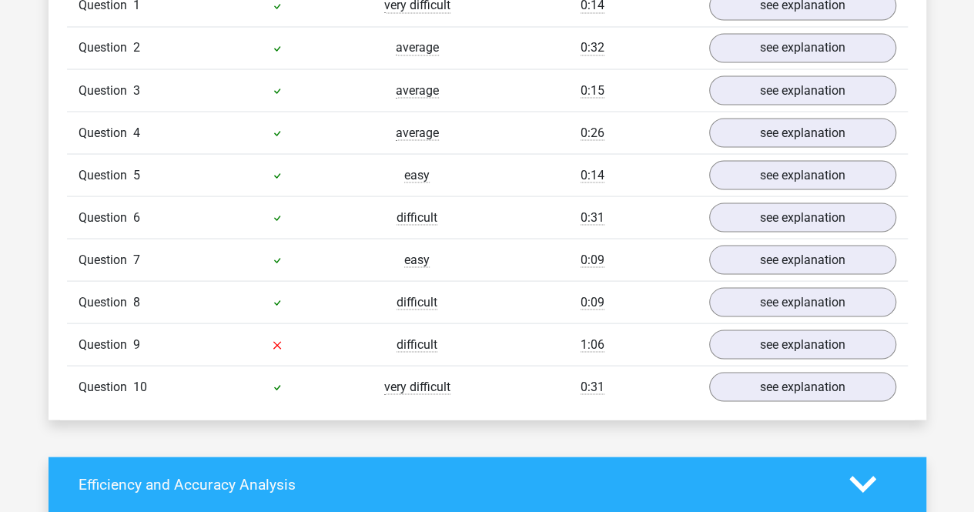
scroll to position [1403, 0]
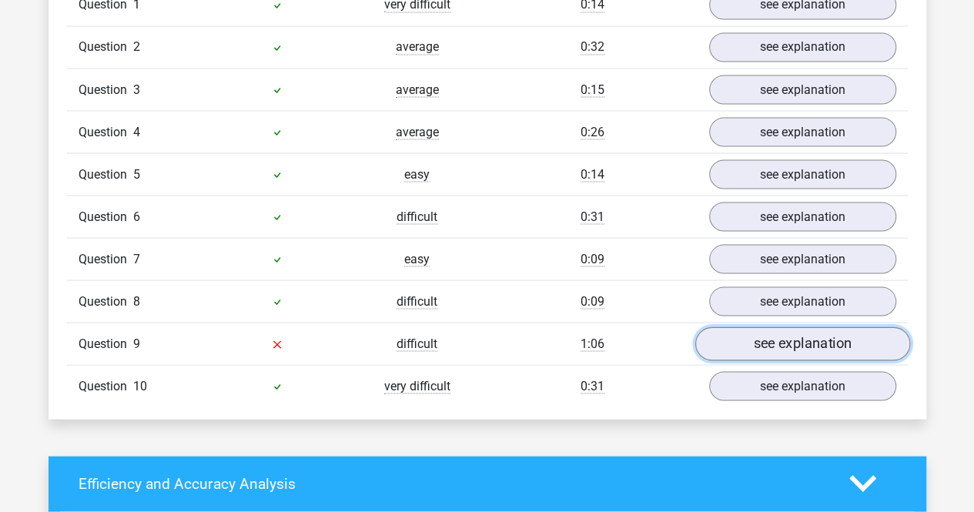
click at [718, 327] on link "see explanation" at bounding box center [802, 344] width 215 height 34
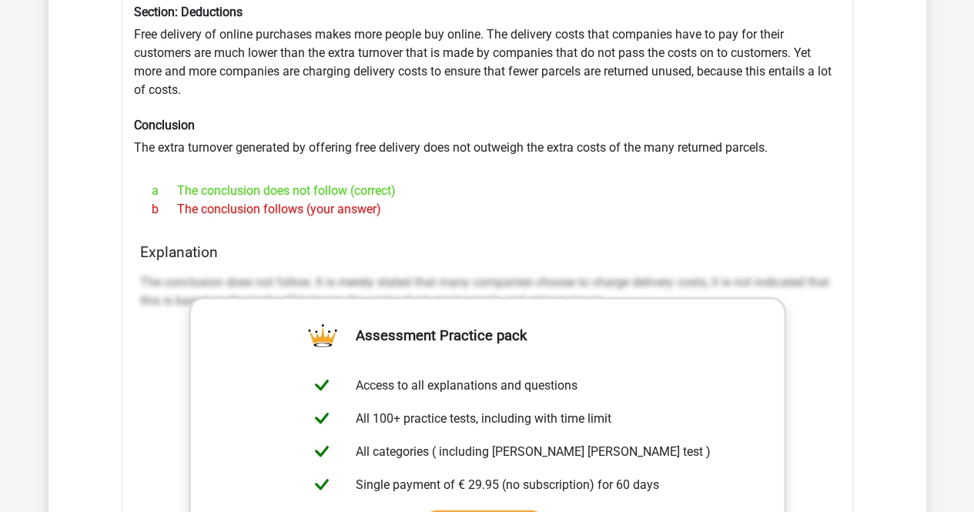
scroll to position [1648, 0]
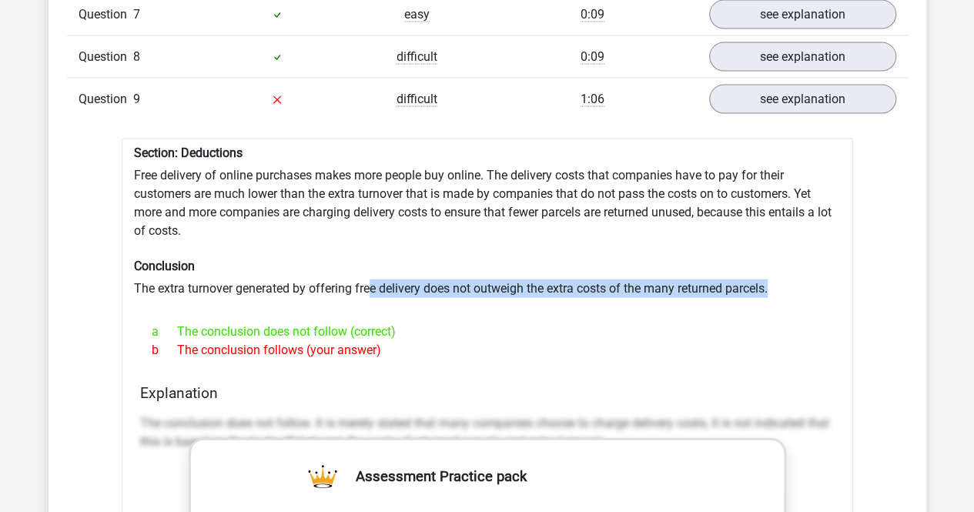
drag, startPoint x: 371, startPoint y: 265, endPoint x: 382, endPoint y: 281, distance: 19.4
click at [382, 298] on div at bounding box center [487, 304] width 707 height 12
drag, startPoint x: 382, startPoint y: 289, endPoint x: 334, endPoint y: 243, distance: 66.5
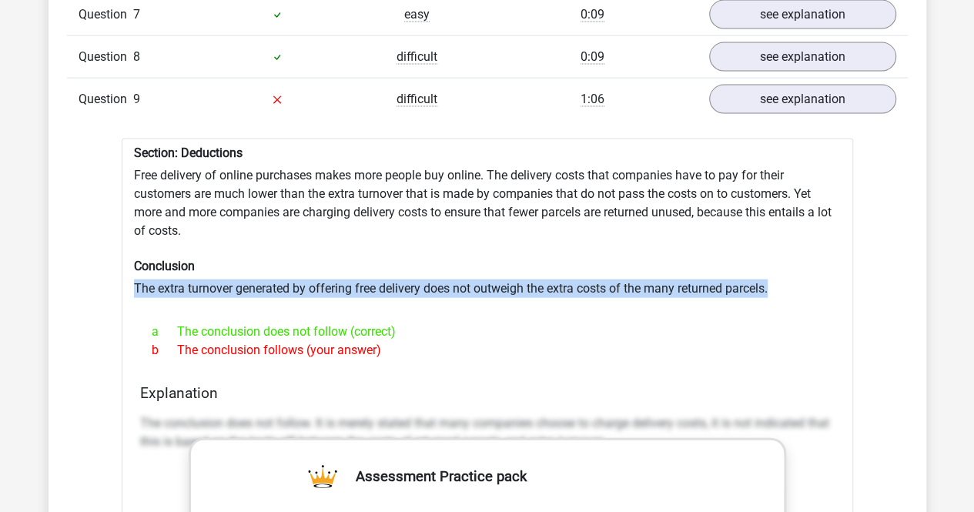
click at [334, 259] on h6 "Conclusion" at bounding box center [487, 266] width 707 height 15
drag, startPoint x: 334, startPoint y: 243, endPoint x: 370, endPoint y: 288, distance: 57.6
click at [370, 298] on div at bounding box center [487, 304] width 707 height 12
drag, startPoint x: 410, startPoint y: 280, endPoint x: 348, endPoint y: 236, distance: 75.2
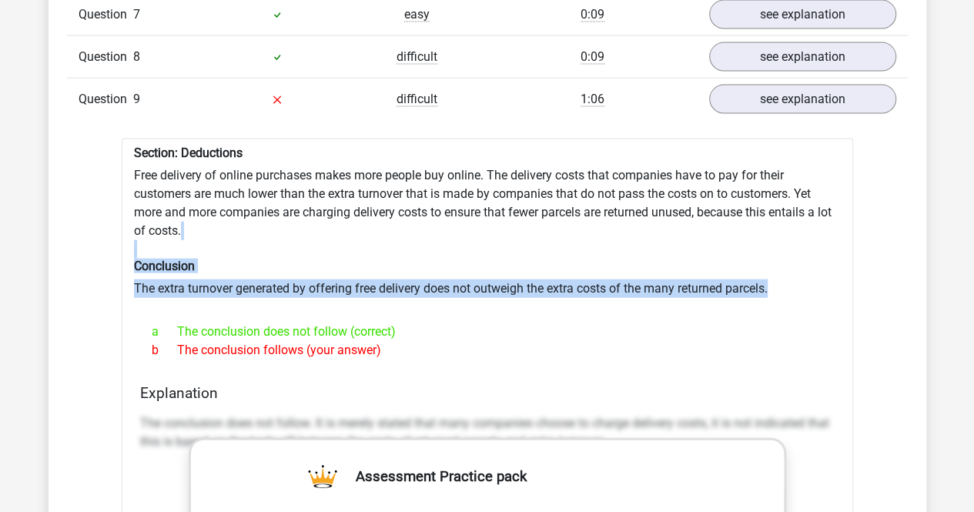
drag, startPoint x: 348, startPoint y: 236, endPoint x: 415, endPoint y: 289, distance: 85.1
click at [415, 298] on div at bounding box center [487, 304] width 707 height 12
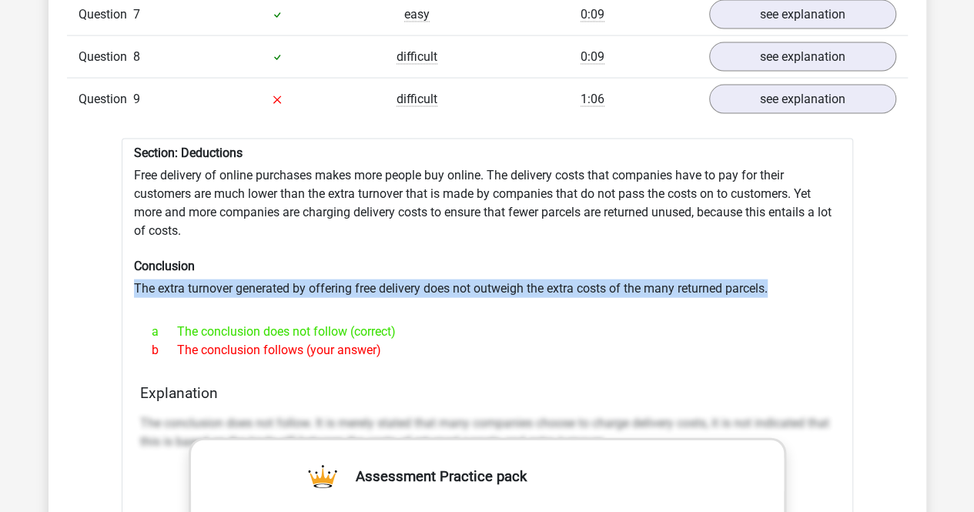
drag, startPoint x: 415, startPoint y: 289, endPoint x: 372, endPoint y: 249, distance: 58.9
click at [372, 259] on h6 "Conclusion" at bounding box center [487, 266] width 707 height 15
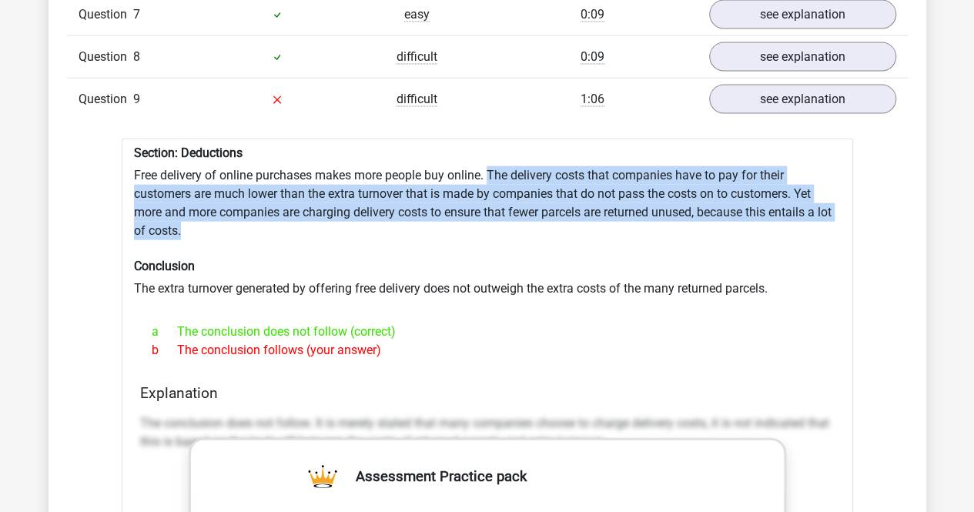
drag, startPoint x: 491, startPoint y: 157, endPoint x: 371, endPoint y: 213, distance: 132.0
drag, startPoint x: 371, startPoint y: 213, endPoint x: 470, endPoint y: 152, distance: 116.3
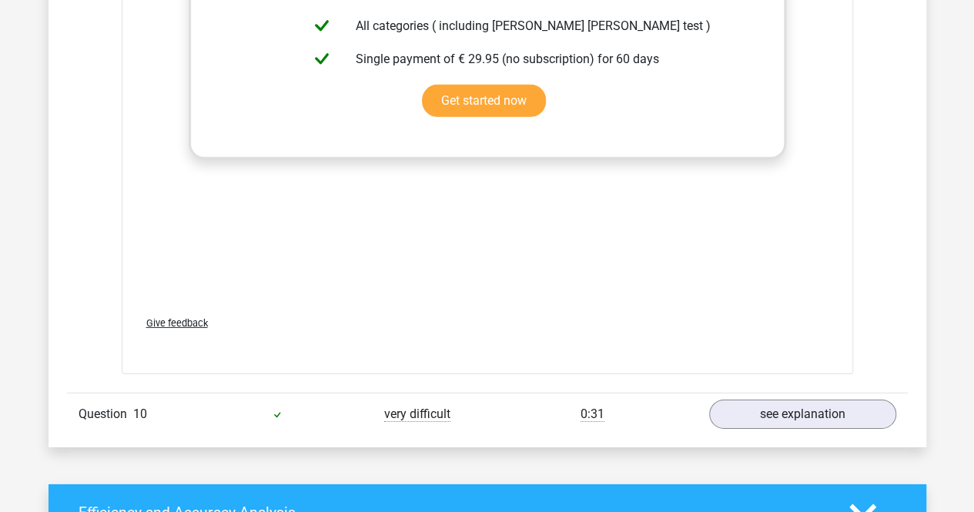
scroll to position [2231, 0]
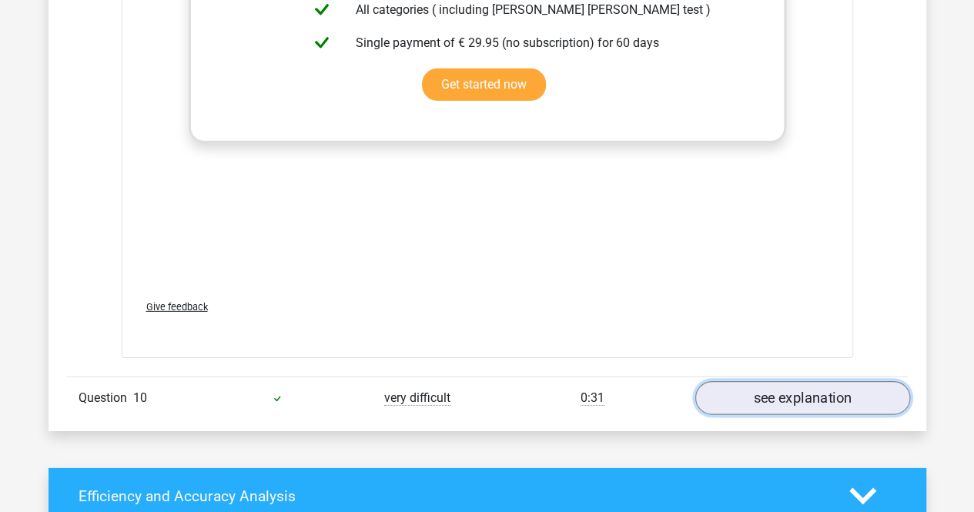
click at [796, 386] on link "see explanation" at bounding box center [802, 398] width 215 height 34
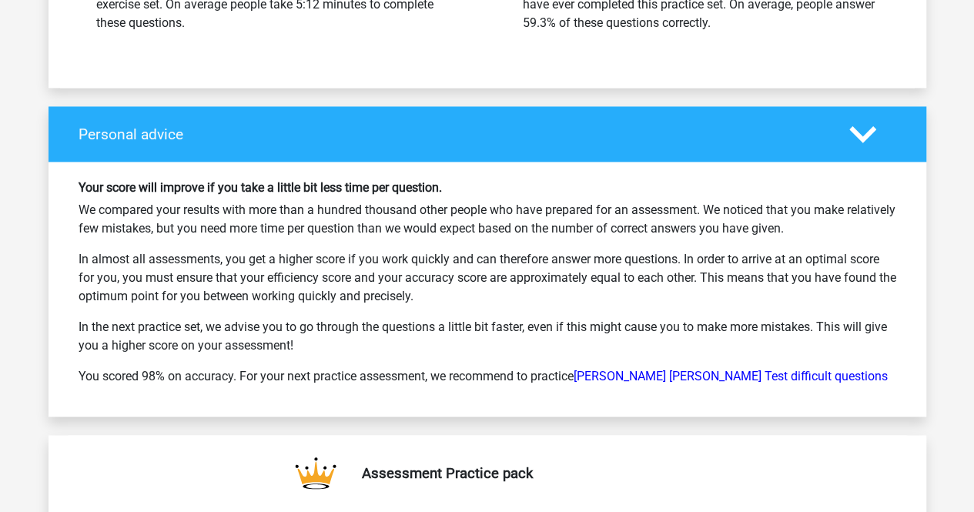
scroll to position [3987, 0]
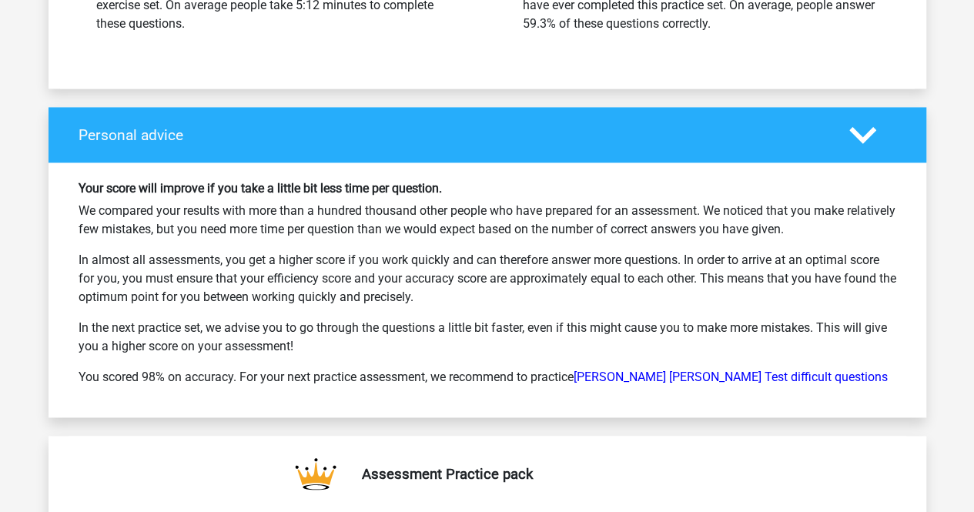
drag, startPoint x: 401, startPoint y: 158, endPoint x: 471, endPoint y: 347, distance: 201.6
click at [471, 347] on div "Your score will improve if you take a little bit less time per question. We com…" at bounding box center [488, 290] width 878 height 255
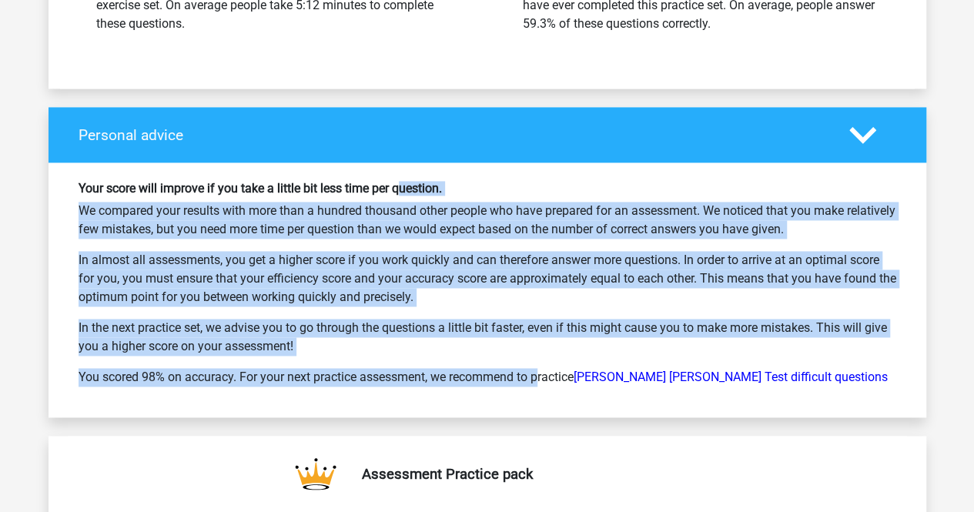
click at [471, 347] on div "Your score will improve if you take a little bit less time per question. We com…" at bounding box center [487, 290] width 841 height 218
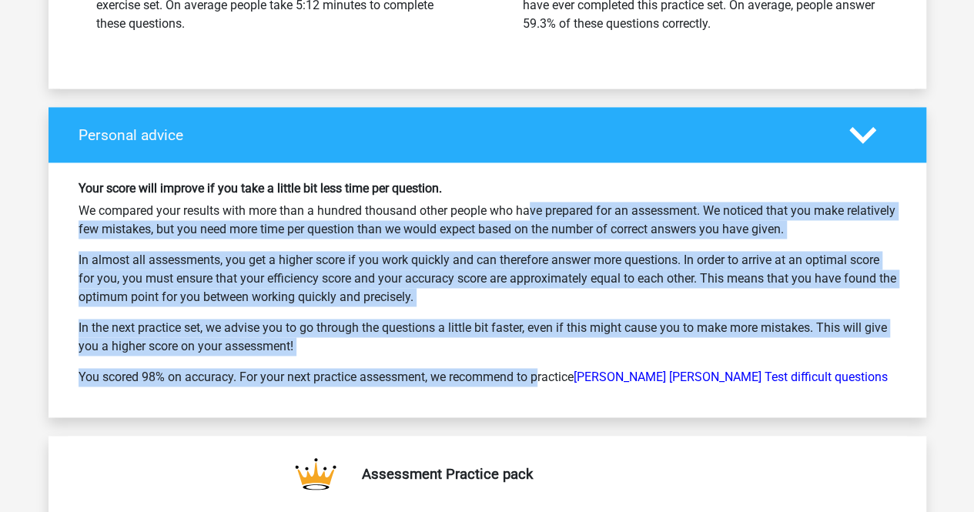
drag, startPoint x: 471, startPoint y: 347, endPoint x: 469, endPoint y: 175, distance: 171.8
click at [469, 181] on div "Your score will improve if you take a little bit less time per question. We com…" at bounding box center [487, 290] width 841 height 218
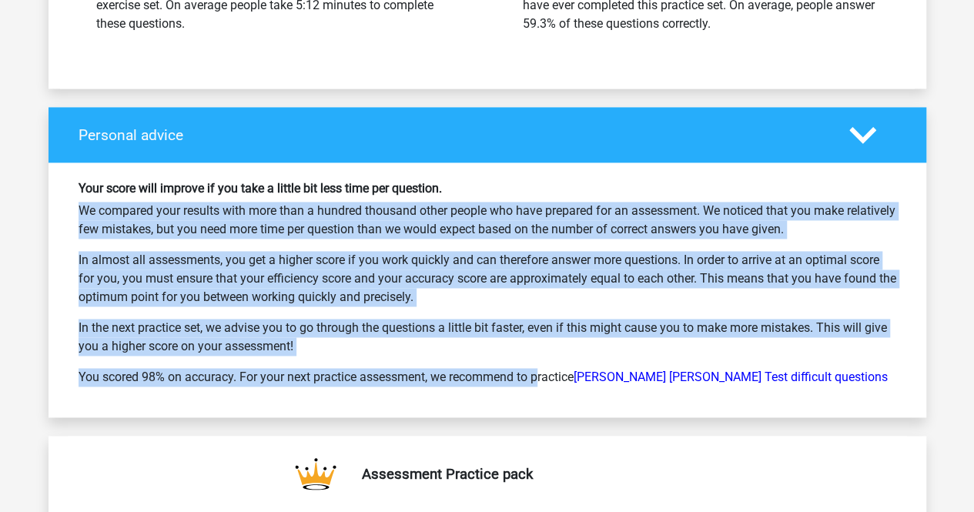
click at [469, 181] on h6 "Your score will improve if you take a little bit less time per question." at bounding box center [488, 188] width 818 height 15
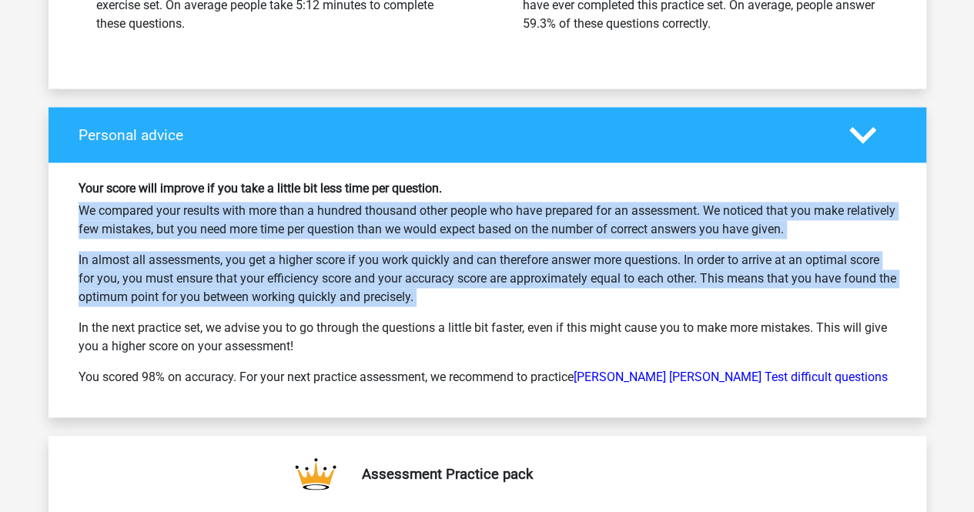
drag, startPoint x: 469, startPoint y: 175, endPoint x: 670, endPoint y: 286, distance: 229.6
click at [670, 286] on div "Your score will improve if you take a little bit less time per question. We com…" at bounding box center [487, 290] width 841 height 218
click at [670, 286] on p "In almost all assessments, you get a higher score if you work quickly and can t…" at bounding box center [488, 278] width 818 height 55
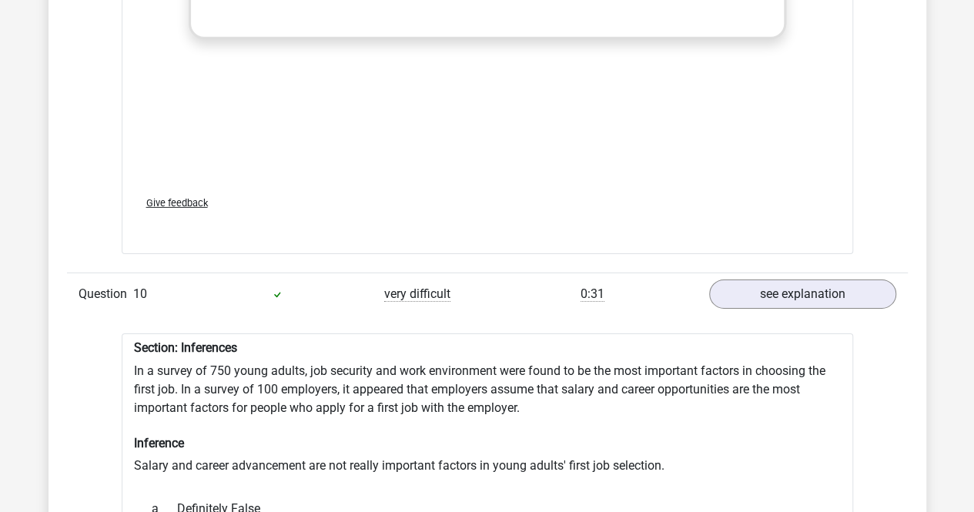
scroll to position [2171, 0]
